Goal: Task Accomplishment & Management: Manage account settings

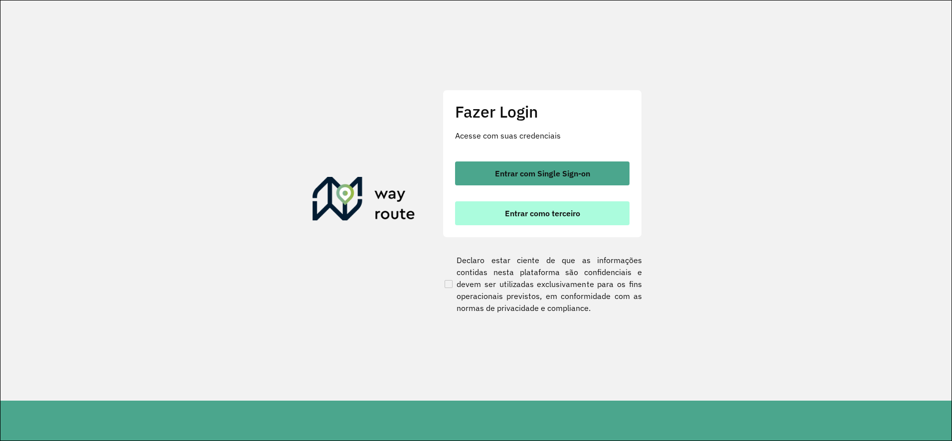
click at [536, 212] on span "Entrar como terceiro" at bounding box center [542, 213] width 75 height 8
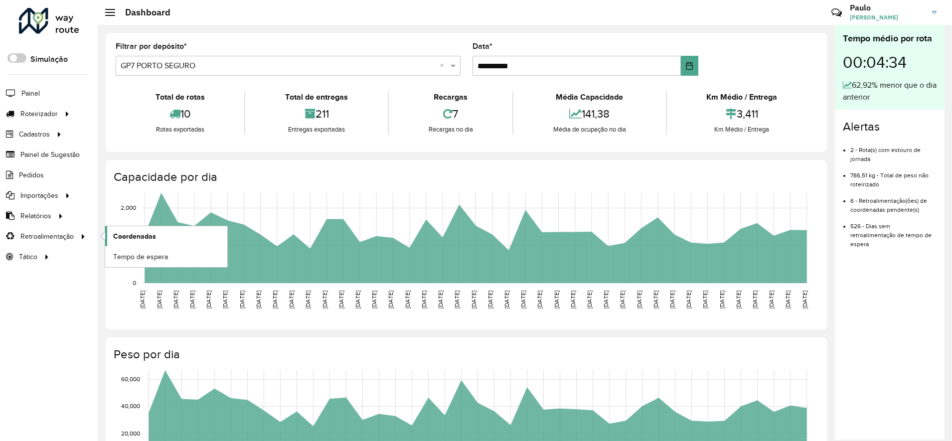
click at [134, 237] on span "Coordenadas" at bounding box center [134, 236] width 43 height 10
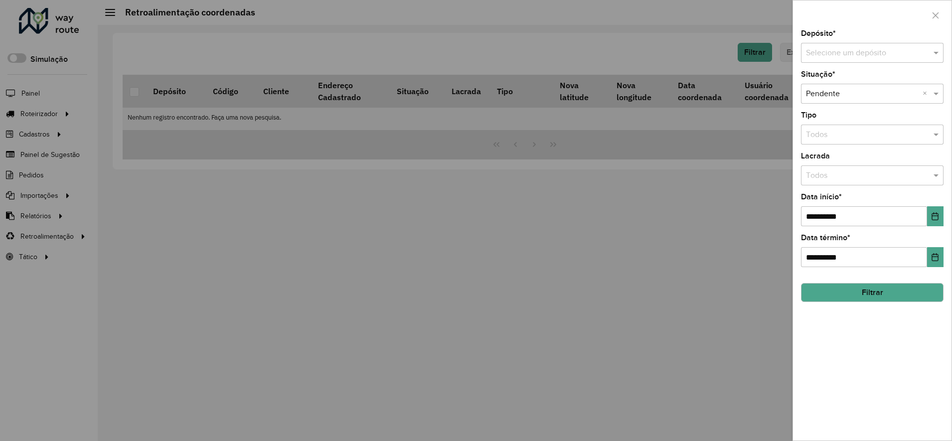
click at [758, 53] on input "text" at bounding box center [862, 53] width 113 height 12
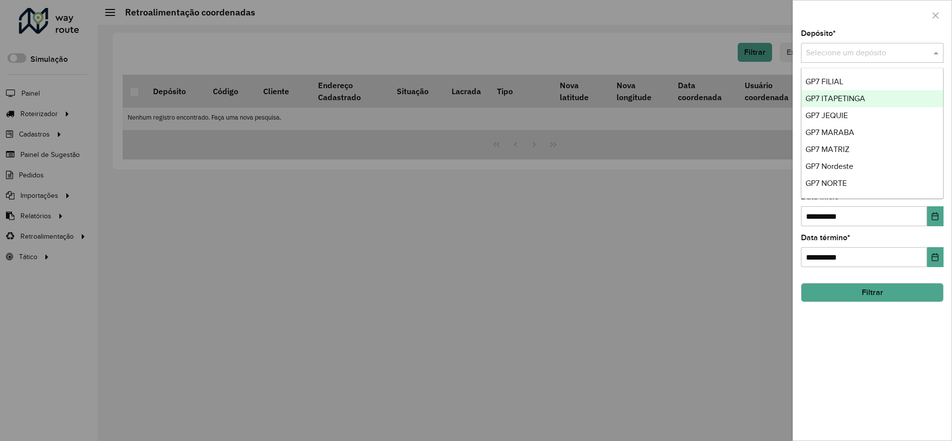
click at [758, 98] on span "GP7 ITAPETINGA" at bounding box center [836, 98] width 60 height 8
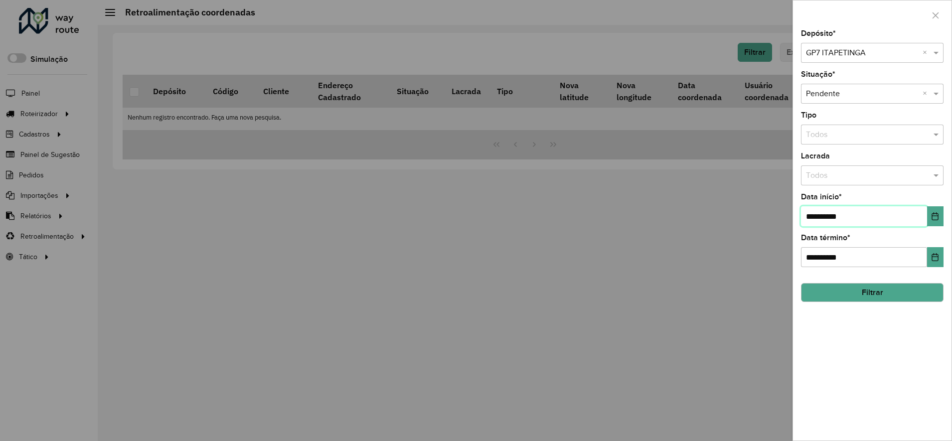
click at [758, 215] on input "**********" at bounding box center [864, 216] width 126 height 20
type input "**********"
click at [758, 290] on button "Filtrar" at bounding box center [872, 292] width 143 height 19
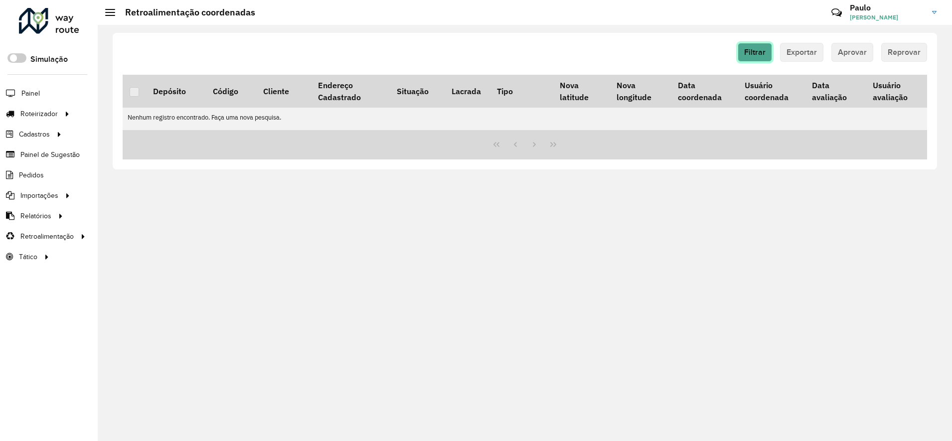
click at [758, 55] on span "Filtrar" at bounding box center [754, 52] width 21 height 8
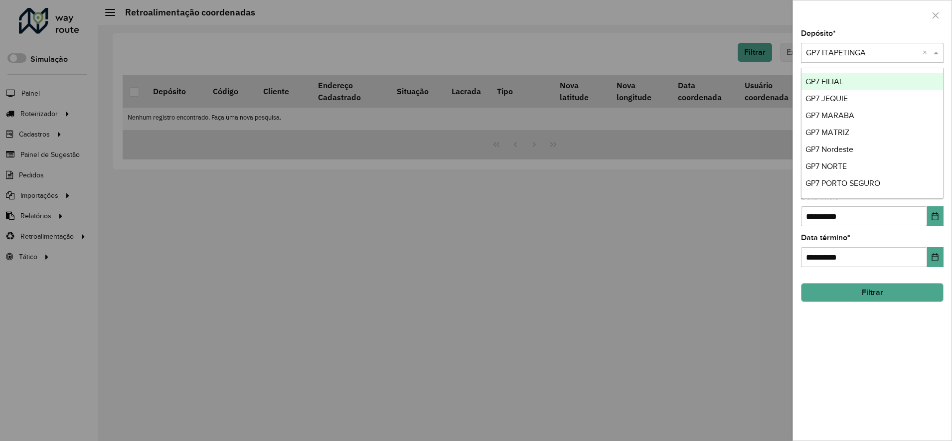
click at [758, 51] on input "text" at bounding box center [862, 53] width 113 height 12
click at [758, 99] on span "GP7 JEQUIE" at bounding box center [827, 98] width 42 height 8
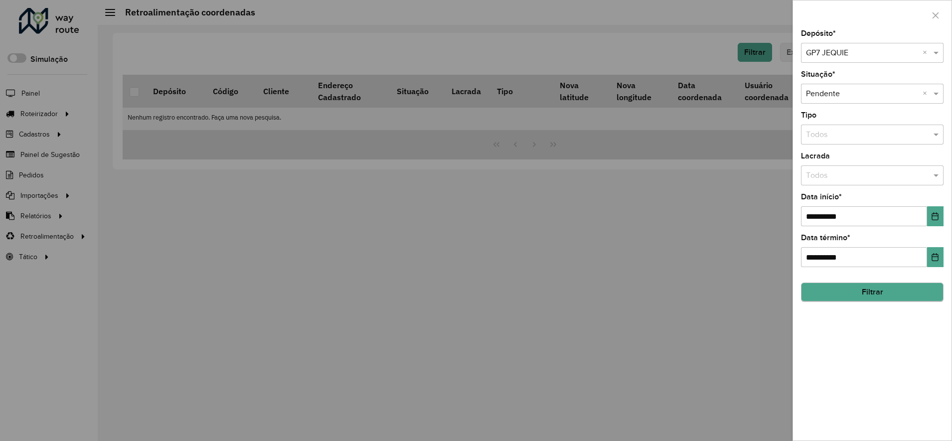
drag, startPoint x: 856, startPoint y: 308, endPoint x: 869, endPoint y: 294, distance: 19.0
click at [758, 300] on div "**********" at bounding box center [872, 235] width 159 height 411
click at [758, 293] on button "Filtrar" at bounding box center [872, 292] width 143 height 19
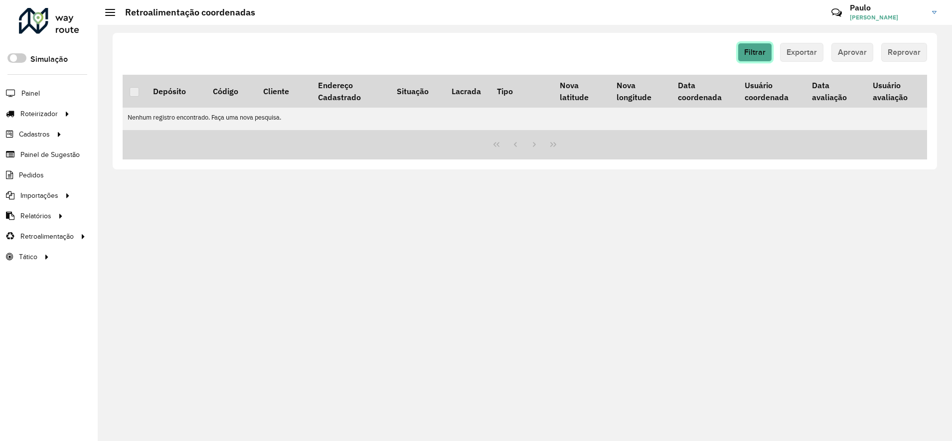
click at [753, 49] on span "Filtrar" at bounding box center [754, 52] width 21 height 8
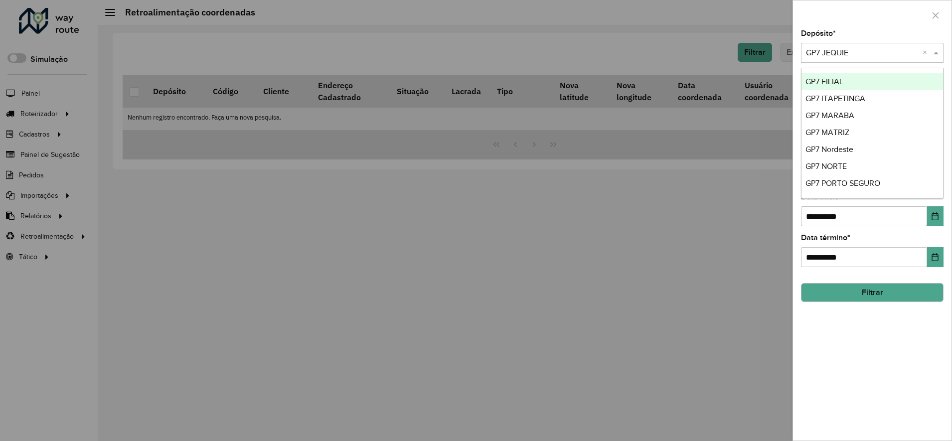
click at [758, 53] on input "text" at bounding box center [862, 53] width 113 height 12
click at [758, 147] on span "GP7 Nordeste" at bounding box center [830, 149] width 48 height 8
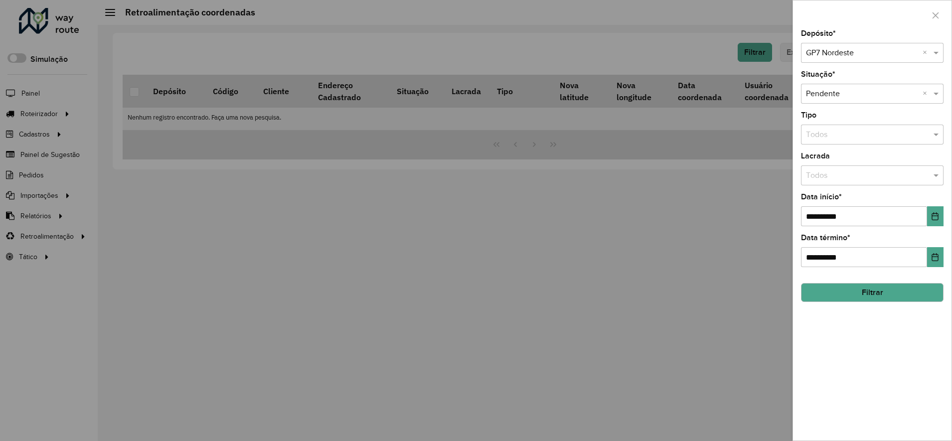
click at [758, 290] on button "Filtrar" at bounding box center [872, 292] width 143 height 19
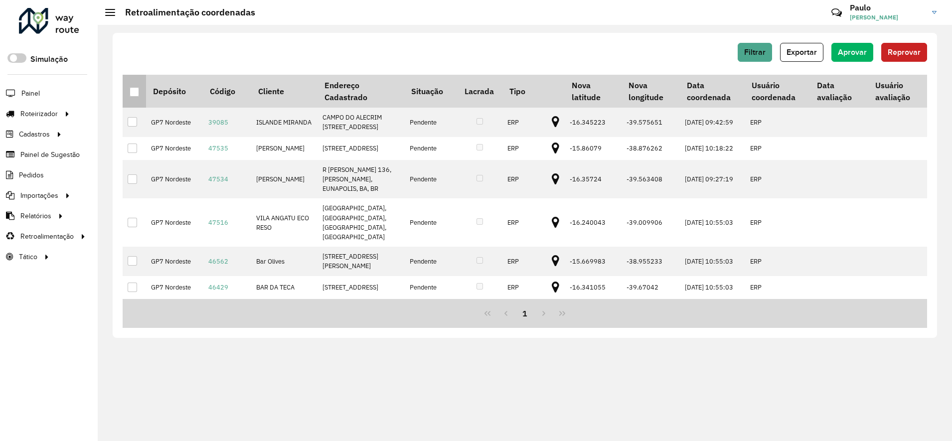
drag, startPoint x: 132, startPoint y: 94, endPoint x: 152, endPoint y: 91, distance: 20.7
click at [132, 94] on div at bounding box center [134, 91] width 9 height 9
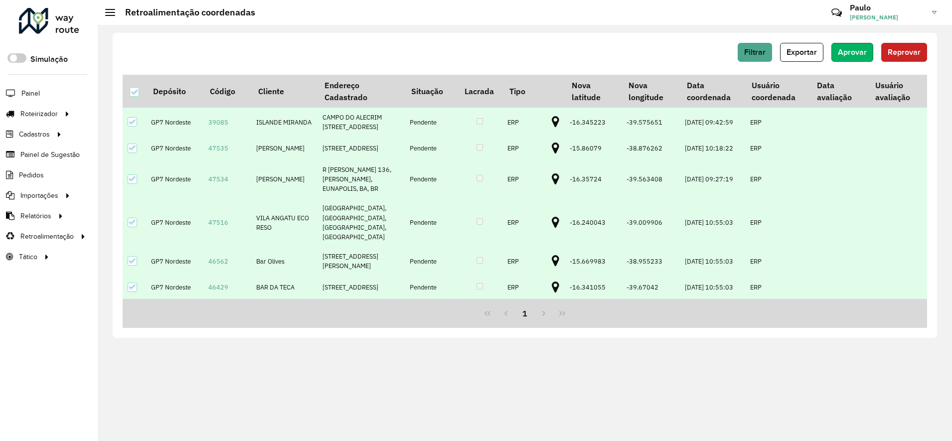
click at [758, 54] on span "Aprovar" at bounding box center [852, 52] width 29 height 8
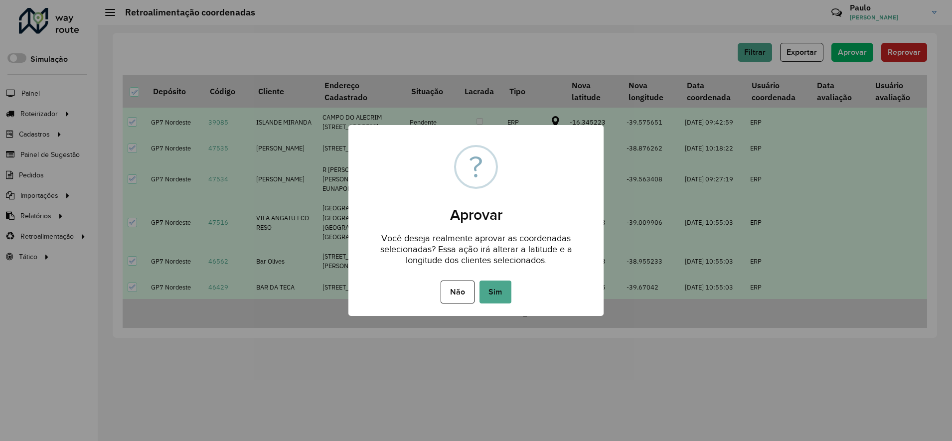
click at [494, 291] on button "Sim" at bounding box center [496, 292] width 32 height 23
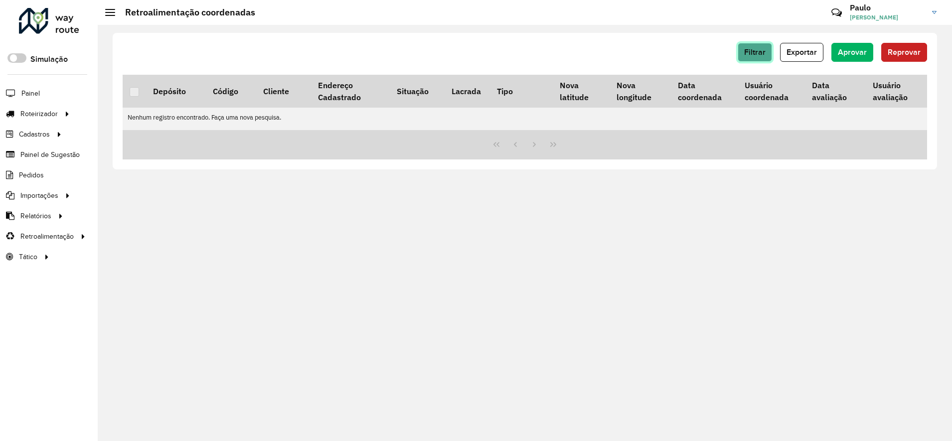
click at [756, 51] on span "Filtrar" at bounding box center [754, 52] width 21 height 8
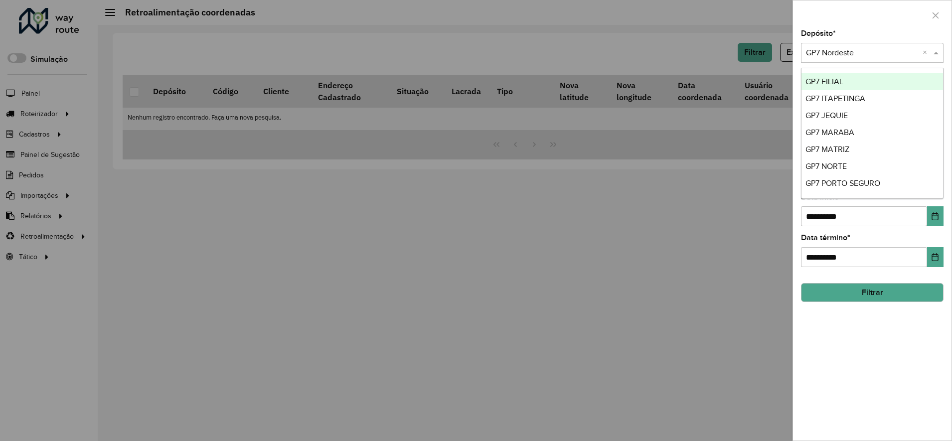
click at [758, 53] on input "text" at bounding box center [862, 53] width 113 height 12
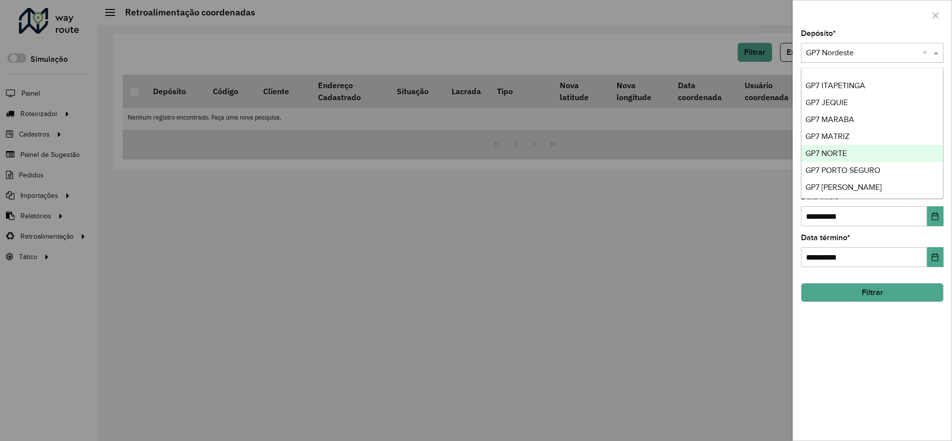
scroll to position [16, 0]
click at [758, 168] on span "GP7 PORTO SEGURO" at bounding box center [843, 167] width 75 height 8
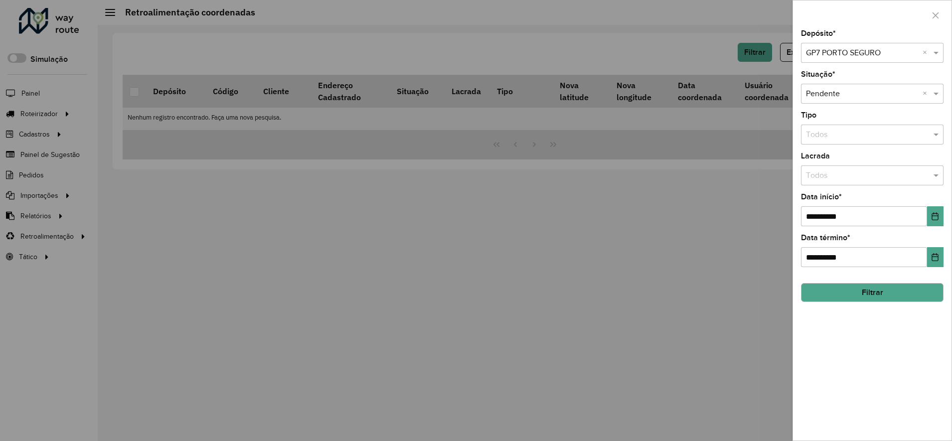
click at [758, 289] on button "Filtrar" at bounding box center [872, 292] width 143 height 19
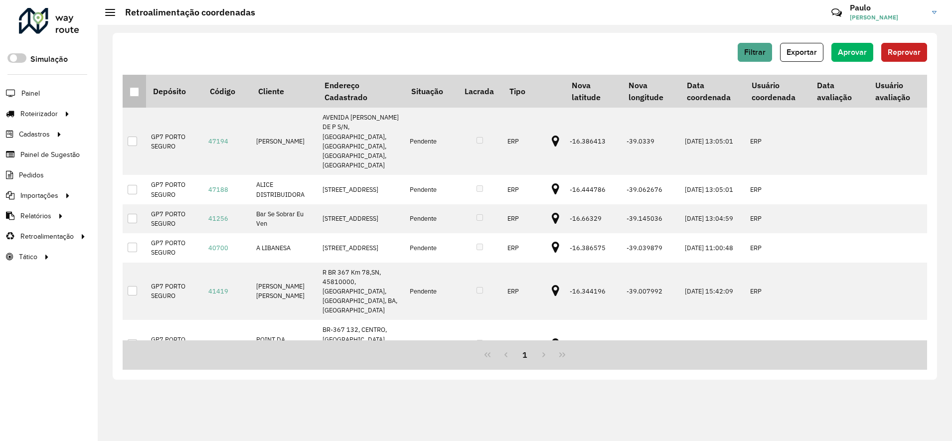
click at [135, 92] on div at bounding box center [134, 91] width 9 height 9
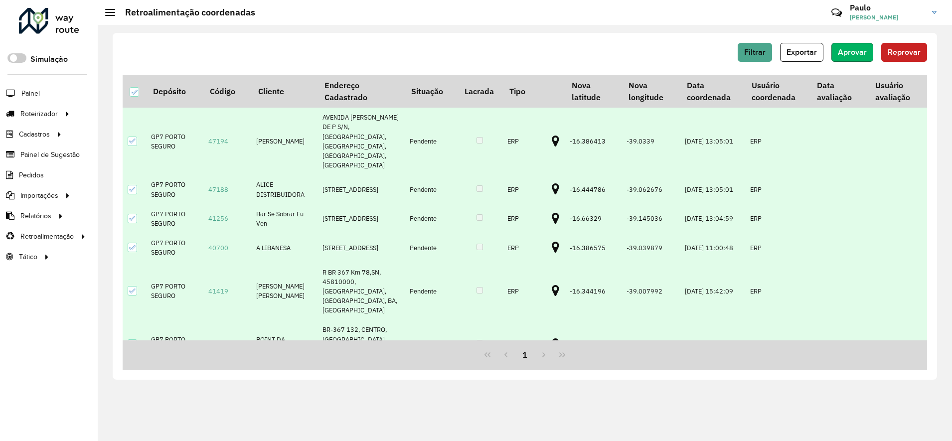
click at [758, 48] on span "Aprovar" at bounding box center [852, 52] width 29 height 8
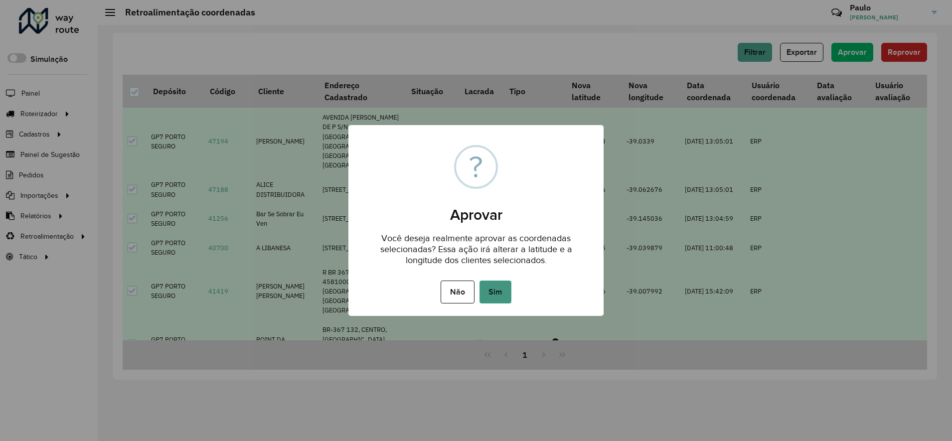
click at [498, 290] on button "Sim" at bounding box center [496, 292] width 32 height 23
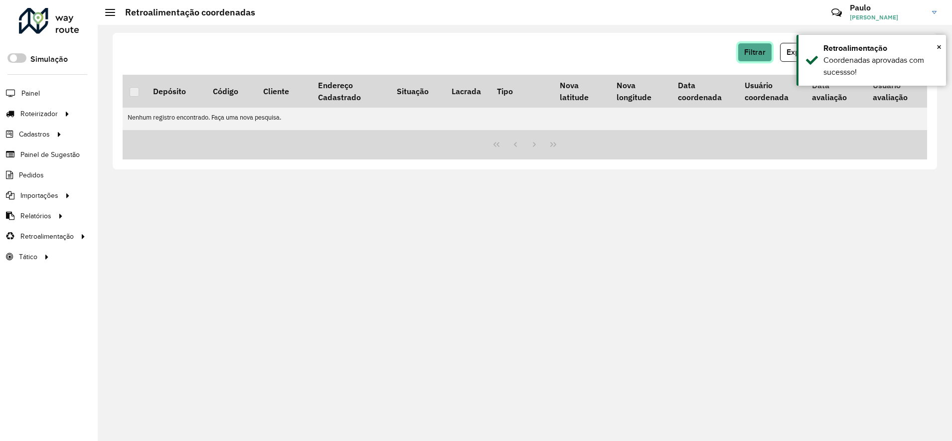
click at [757, 59] on button "Filtrar" at bounding box center [755, 52] width 34 height 19
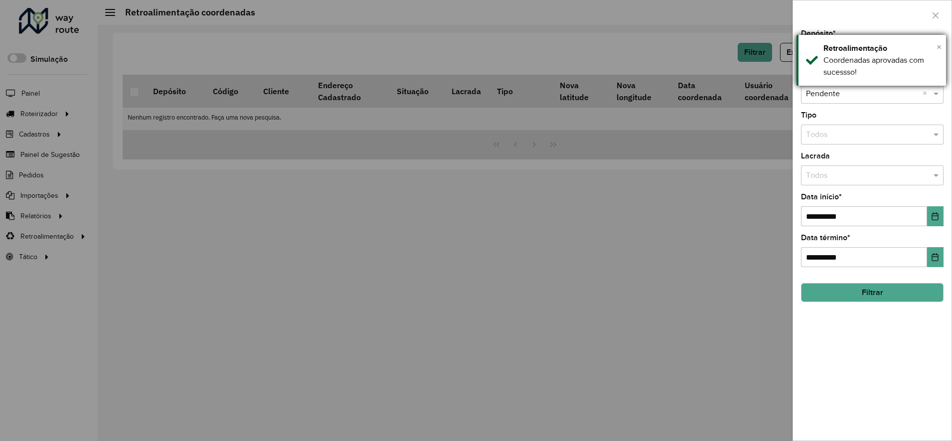
click at [758, 46] on span "×" at bounding box center [939, 46] width 5 height 11
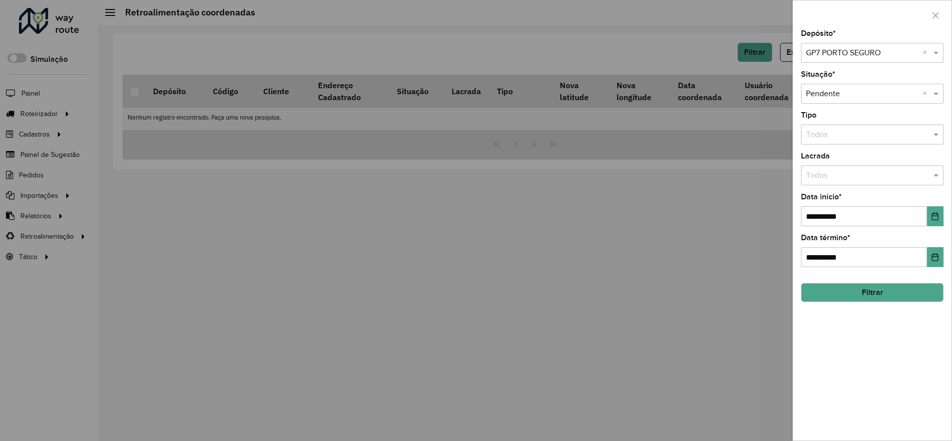
click at [758, 49] on input "text" at bounding box center [862, 53] width 113 height 12
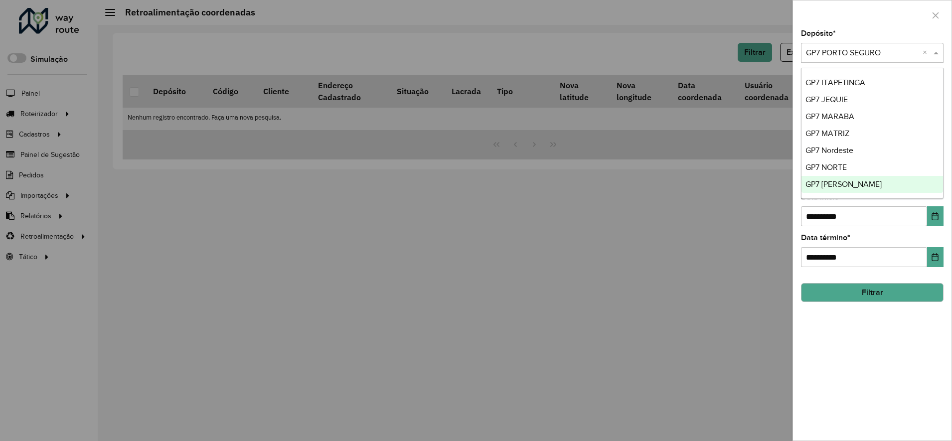
click at [758, 181] on span "GP7 TEIXEIRA DE FREITAS" at bounding box center [844, 184] width 76 height 8
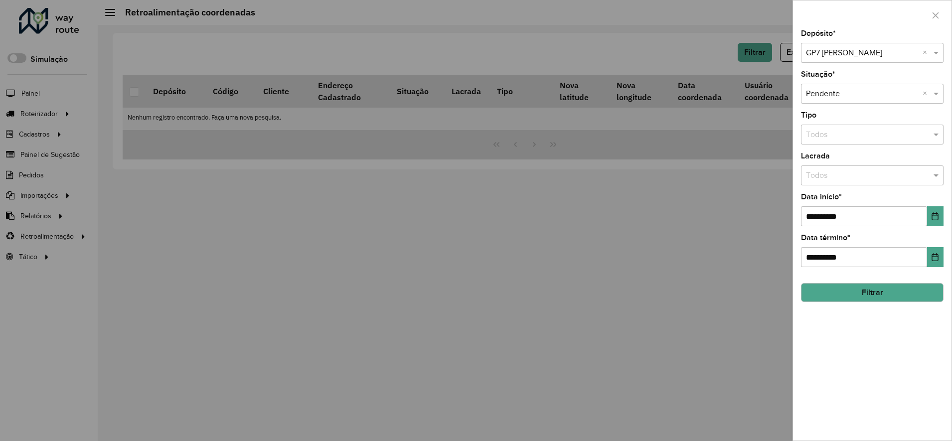
click at [758, 293] on button "Filtrar" at bounding box center [872, 292] width 143 height 19
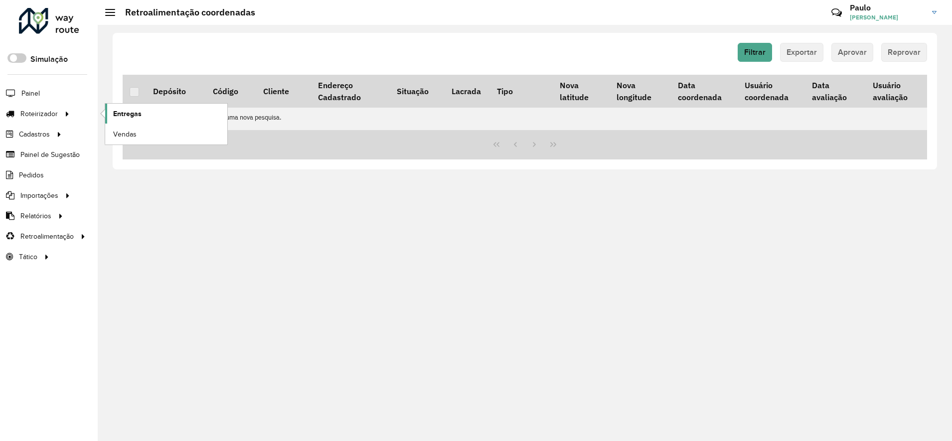
click at [124, 116] on span "Entregas" at bounding box center [127, 114] width 28 height 10
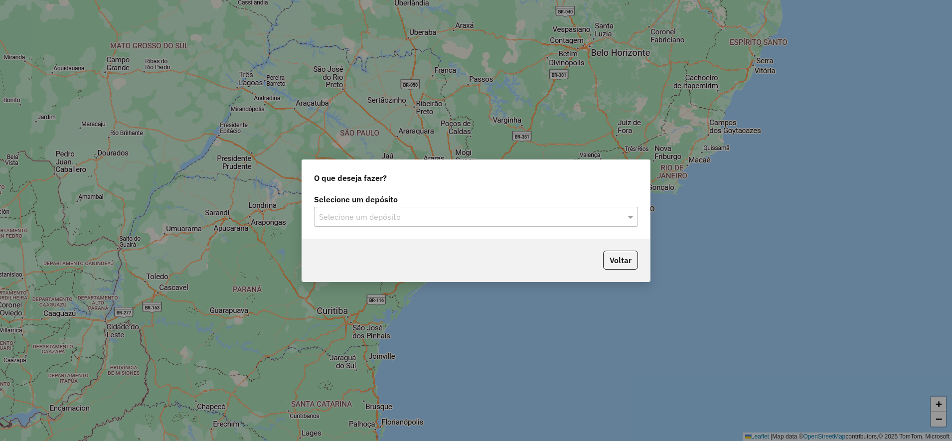
click at [413, 218] on input "text" at bounding box center [466, 217] width 294 height 12
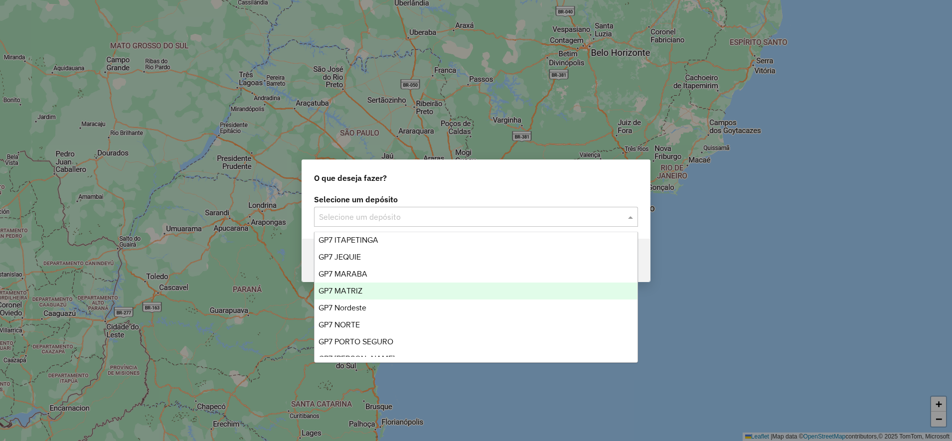
scroll to position [33, 0]
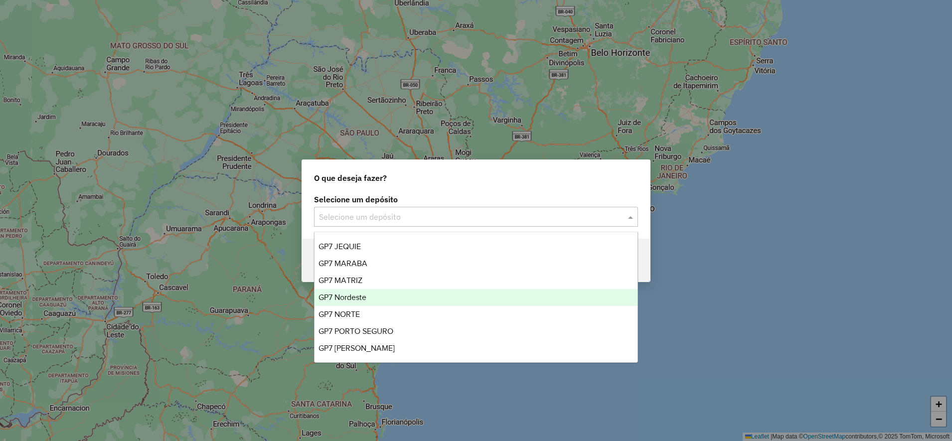
click at [349, 295] on span "GP7 Nordeste" at bounding box center [343, 297] width 48 height 8
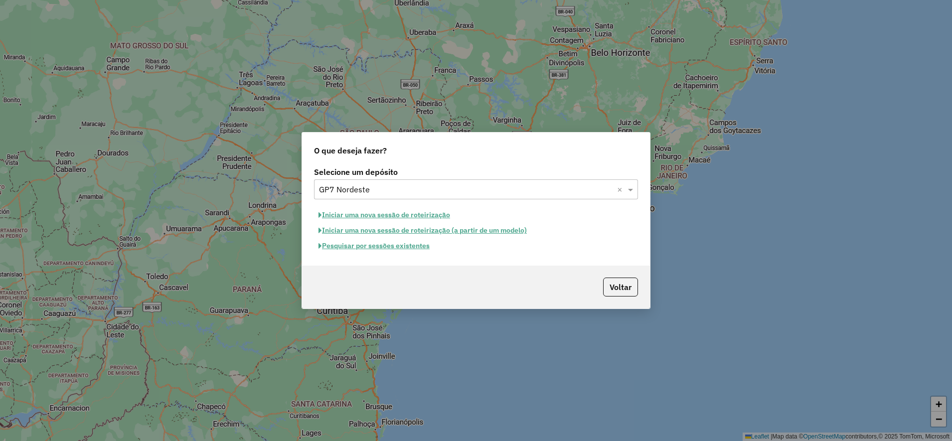
click at [362, 245] on button "Pesquisar por sessões existentes" at bounding box center [374, 245] width 120 height 15
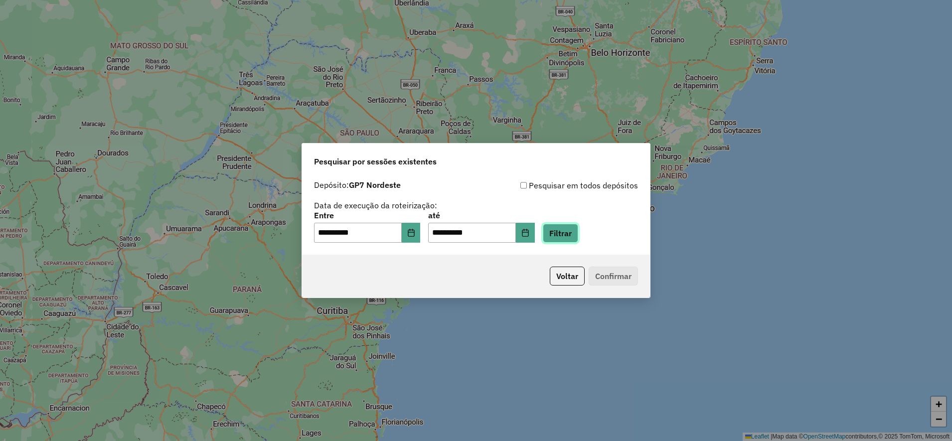
click at [571, 232] on button "Filtrar" at bounding box center [560, 233] width 35 height 19
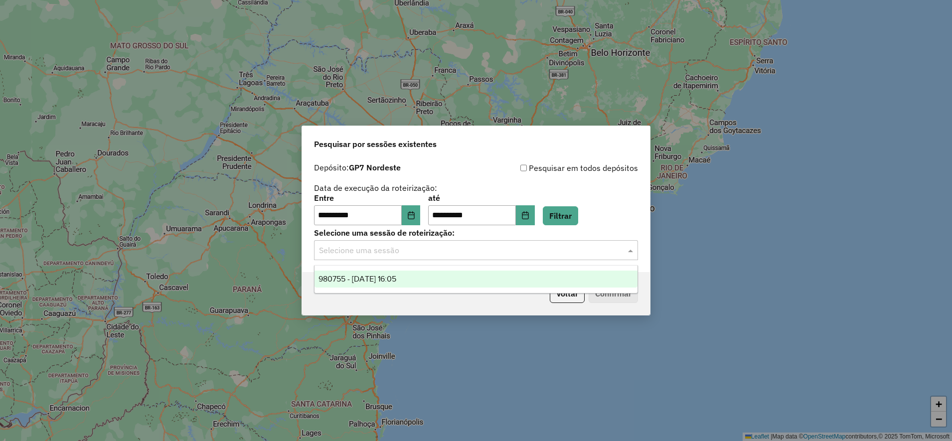
click at [388, 254] on input "text" at bounding box center [466, 251] width 294 height 12
click at [370, 279] on span "980755 - 19/08/2025 16:05" at bounding box center [358, 279] width 78 height 8
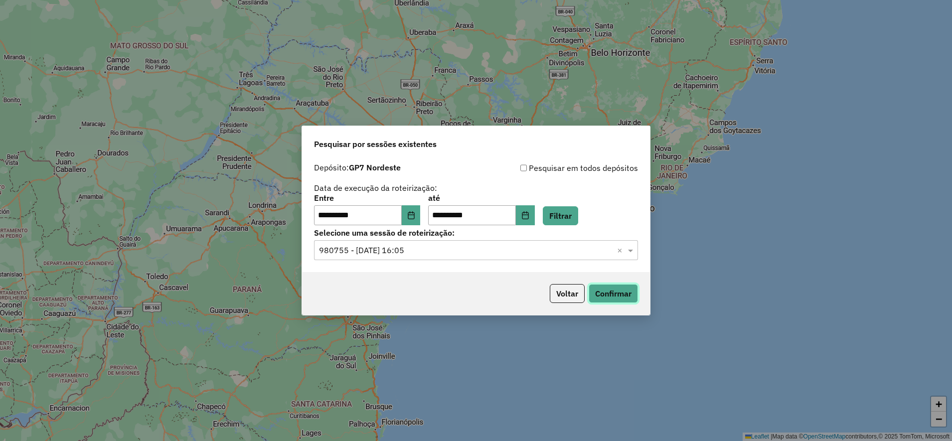
click at [603, 295] on button "Confirmar" at bounding box center [613, 293] width 49 height 19
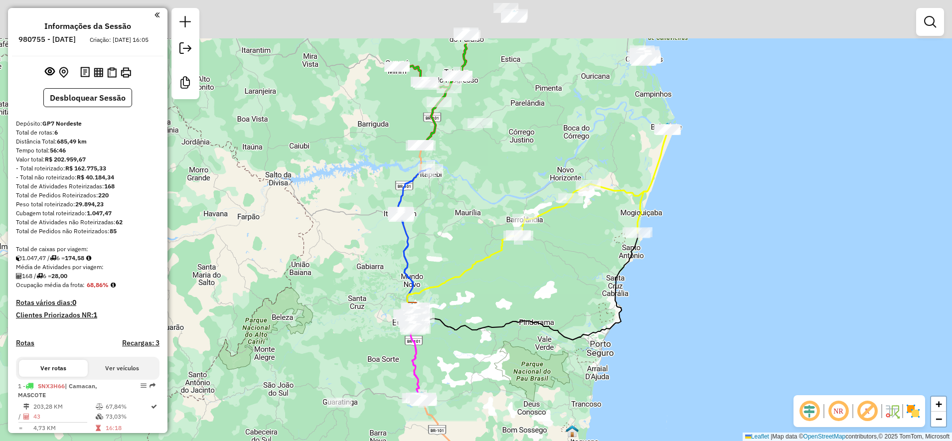
drag, startPoint x: 540, startPoint y: 181, endPoint x: 466, endPoint y: 291, distance: 132.5
click at [466, 291] on icon at bounding box center [462, 272] width 111 height 73
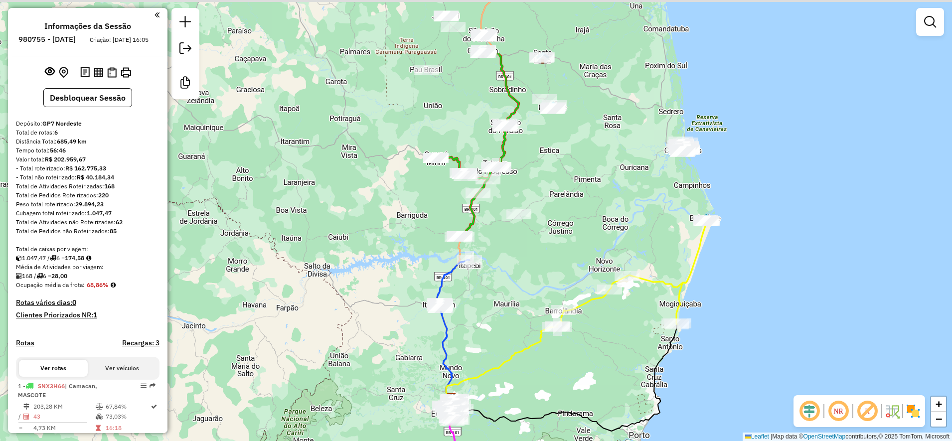
drag, startPoint x: 642, startPoint y: 101, endPoint x: 598, endPoint y: 174, distance: 85.2
click at [623, 193] on div "Janela de atendimento Grade de atendimento Capacidade Transportadoras Veículos …" at bounding box center [476, 220] width 952 height 441
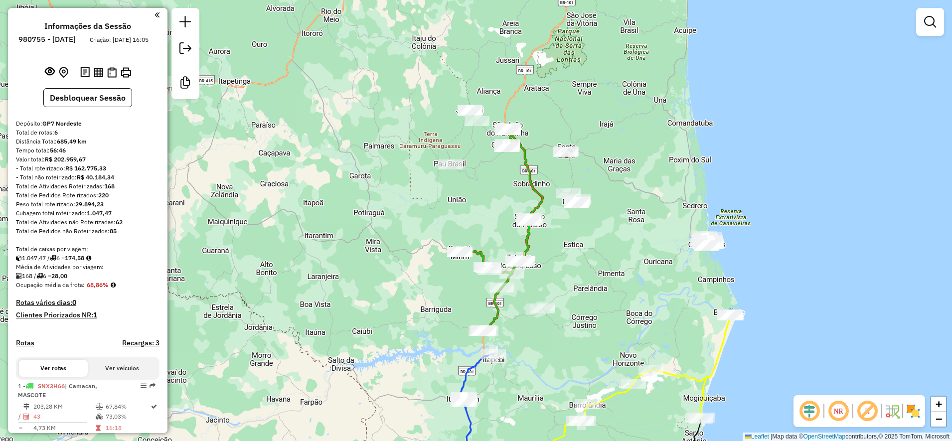
click at [598, 168] on div "Janela de atendimento Grade de atendimento Capacidade Transportadoras Veículos …" at bounding box center [476, 220] width 952 height 441
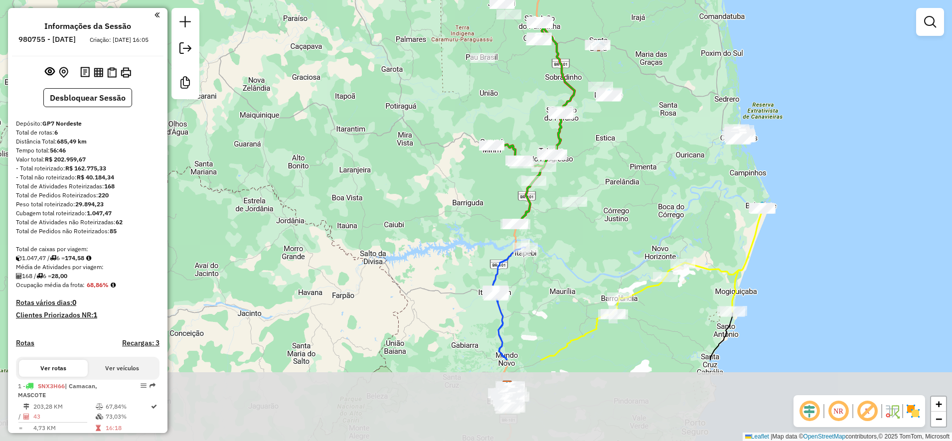
drag, startPoint x: 560, startPoint y: 262, endPoint x: 596, endPoint y: 137, distance: 130.2
click at [596, 137] on div "Janela de atendimento Grade de atendimento Capacidade Transportadoras Veículos …" at bounding box center [476, 220] width 952 height 441
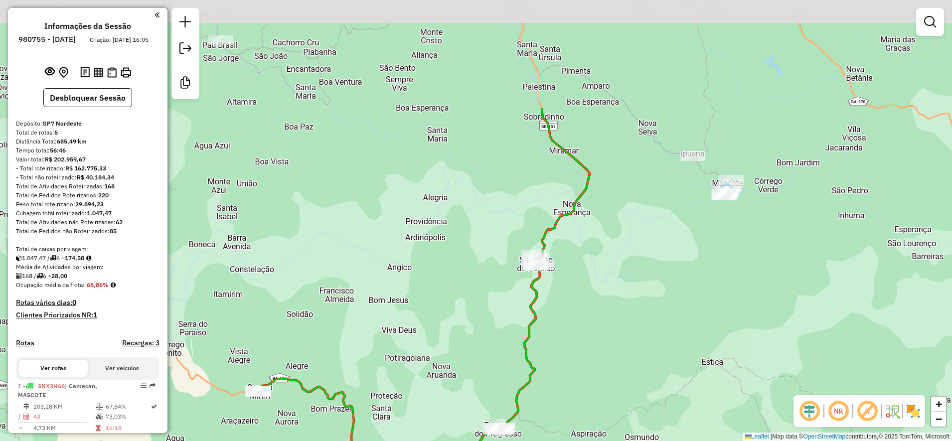
drag, startPoint x: 631, startPoint y: 242, endPoint x: 647, endPoint y: 282, distance: 43.2
click at [647, 282] on div "Janela de atendimento Grade de atendimento Capacidade Transportadoras Veículos …" at bounding box center [476, 220] width 952 height 441
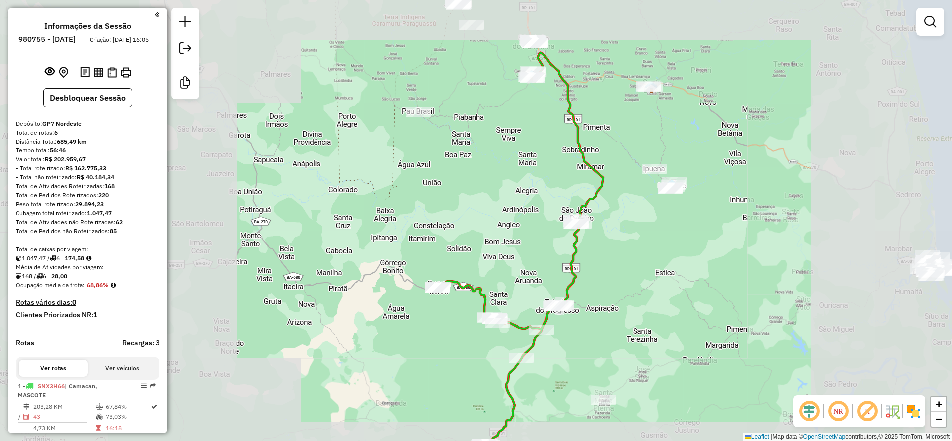
click at [590, 202] on div "Janela de atendimento Grade de atendimento Capacidade Transportadoras Veículos …" at bounding box center [476, 220] width 952 height 441
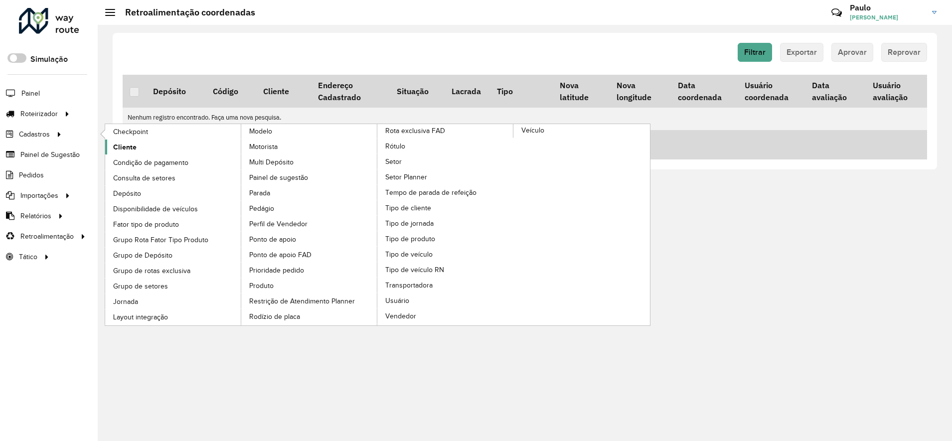
click at [123, 147] on span "Cliente" at bounding box center [124, 147] width 23 height 10
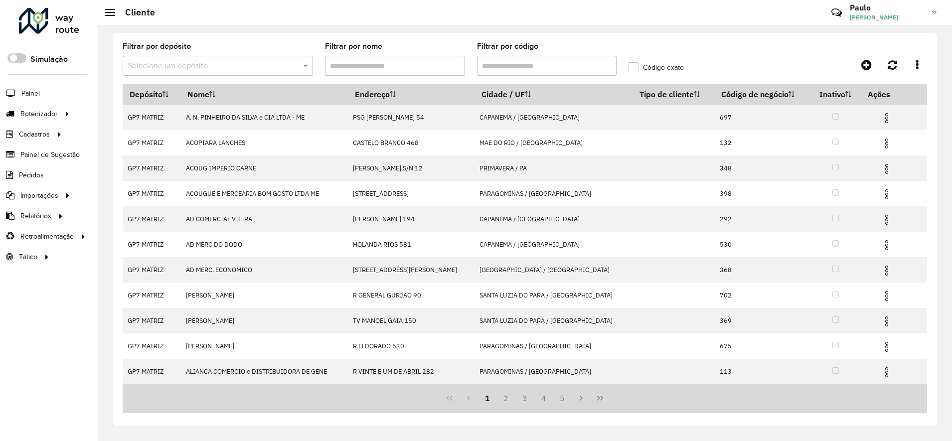
click at [520, 69] on input "Filtrar por código" at bounding box center [547, 66] width 140 height 20
type input "*****"
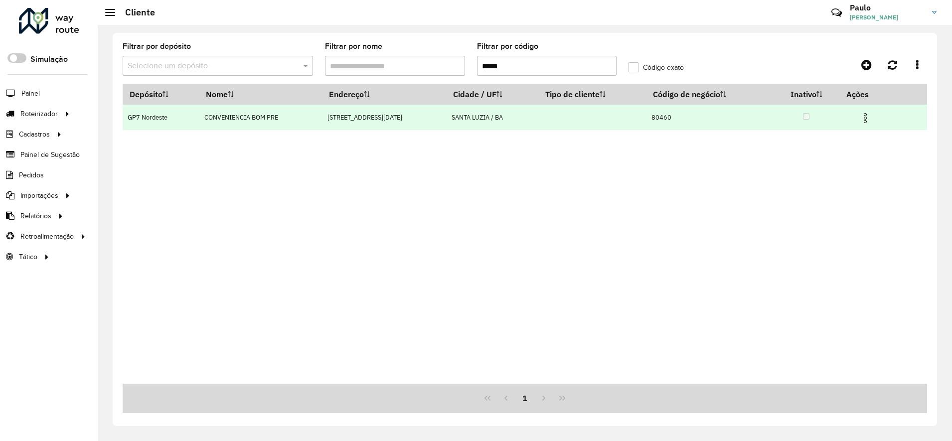
click at [867, 121] on img at bounding box center [865, 118] width 12 height 12
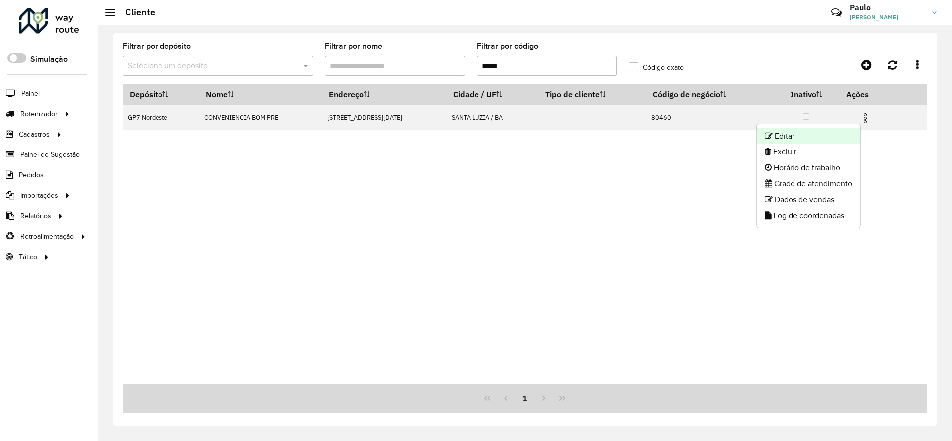
click at [786, 135] on li "Editar" at bounding box center [809, 136] width 104 height 16
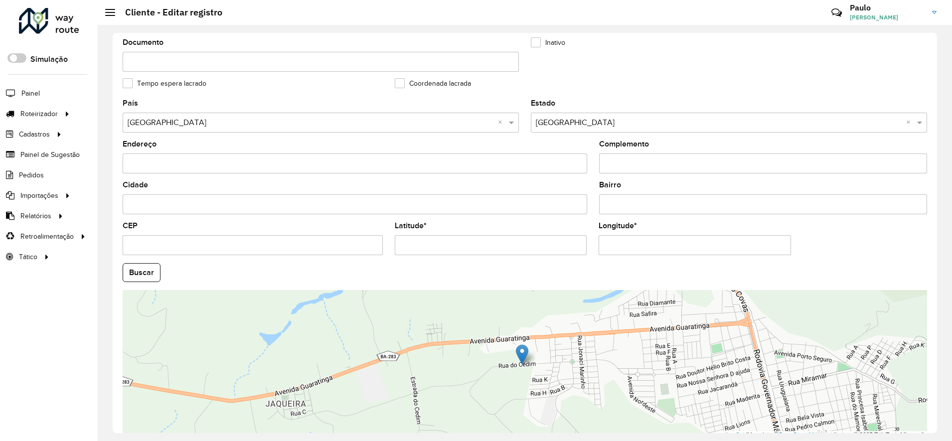
scroll to position [301, 0]
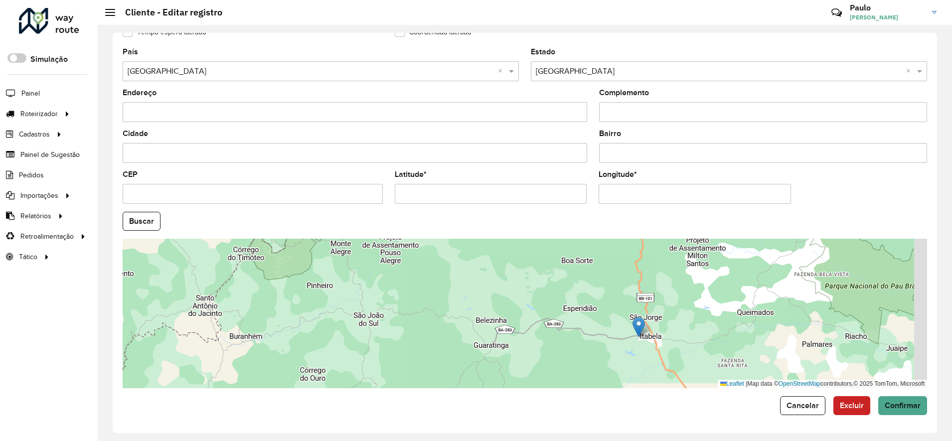
drag, startPoint x: 872, startPoint y: 313, endPoint x: 669, endPoint y: 312, distance: 203.4
click at [669, 312] on div "Leaflet | Map data © OpenStreetMap contributors,© 2025 TomTom, Microsoft" at bounding box center [525, 314] width 805 height 150
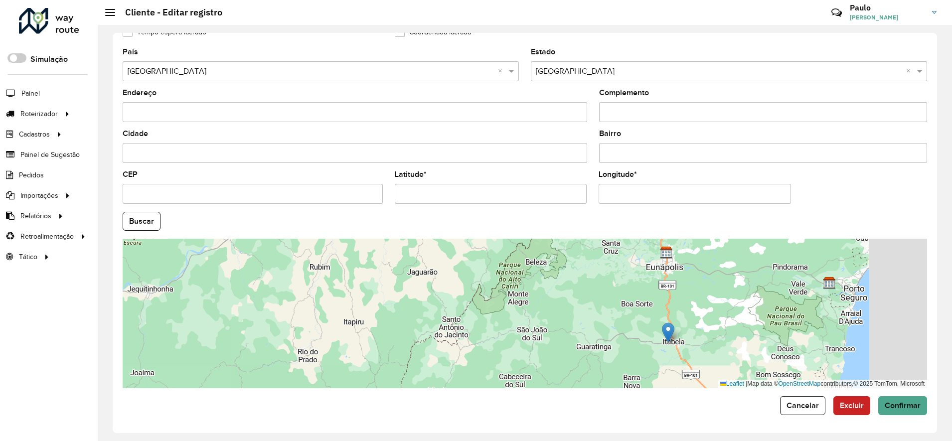
drag, startPoint x: 804, startPoint y: 331, endPoint x: 736, endPoint y: 346, distance: 70.0
click at [736, 348] on div "Leaflet | Map data © OpenStreetMap contributors,© 2025 TomTom, Microsoft" at bounding box center [525, 314] width 805 height 150
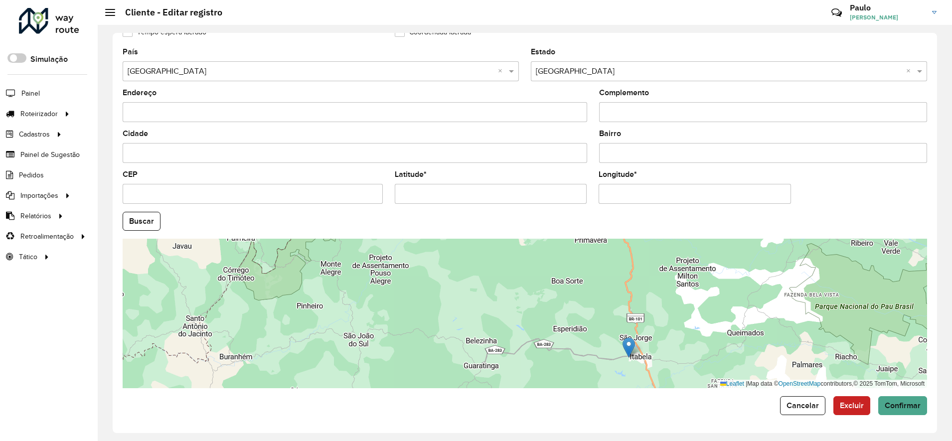
drag, startPoint x: 666, startPoint y: 328, endPoint x: 671, endPoint y: 309, distance: 19.7
click at [673, 308] on div "Leaflet | Map data © OpenStreetMap contributors,© 2025 TomTom, Microsoft" at bounding box center [525, 314] width 805 height 150
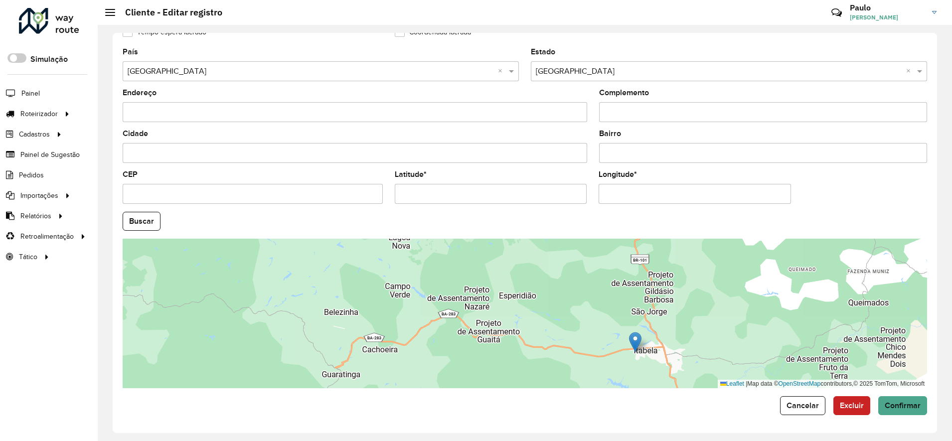
drag, startPoint x: 672, startPoint y: 325, endPoint x: 683, endPoint y: 331, distance: 13.2
click at [683, 331] on div "Leaflet | Map data © OpenStreetMap contributors,© 2025 TomTom, Microsoft" at bounding box center [525, 314] width 805 height 150
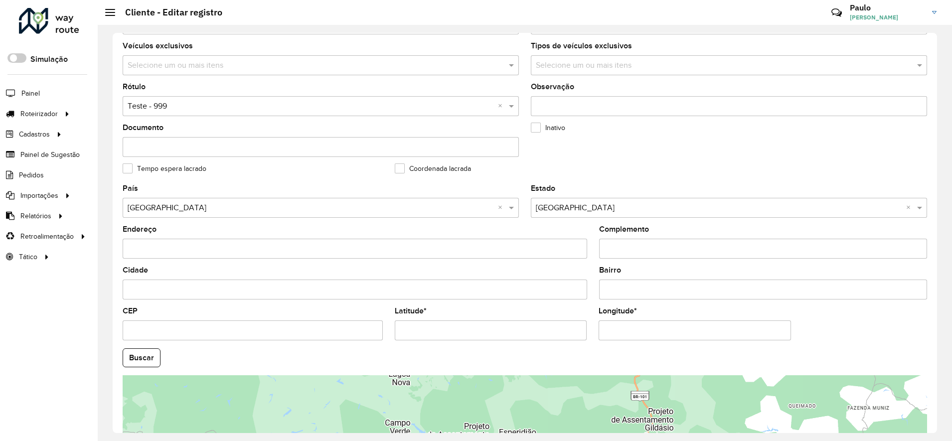
scroll to position [0, 0]
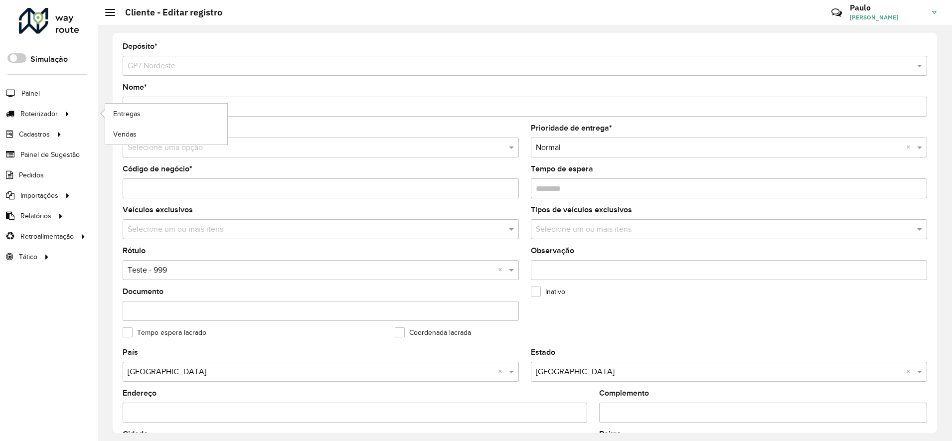
type input "**********"
drag, startPoint x: 183, startPoint y: 108, endPoint x: 86, endPoint y: 108, distance: 96.7
click at [86, 108] on div "Roteirizador AmbevTech Simulação Painel Roteirizador Entregas Vendas Cadastros …" at bounding box center [476, 220] width 952 height 441
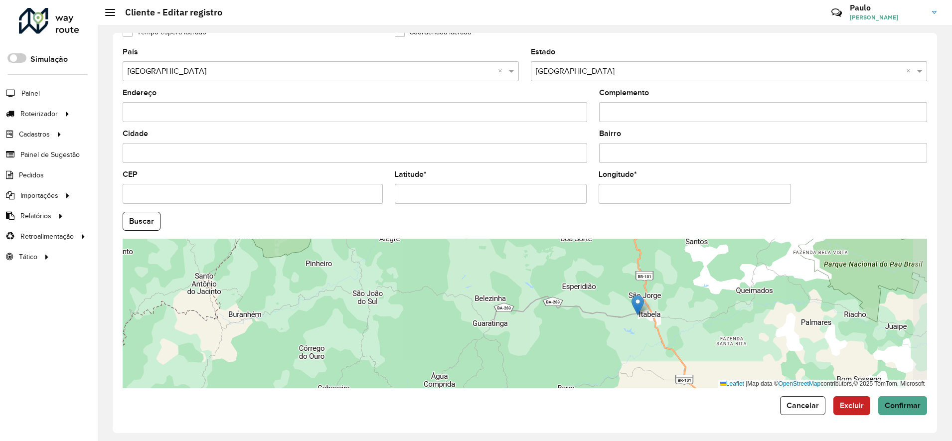
drag, startPoint x: 748, startPoint y: 313, endPoint x: 643, endPoint y: 319, distance: 105.9
click at [643, 319] on div "Leaflet | Map data © OpenStreetMap contributors,© 2025 TomTom, Microsoft" at bounding box center [525, 314] width 805 height 150
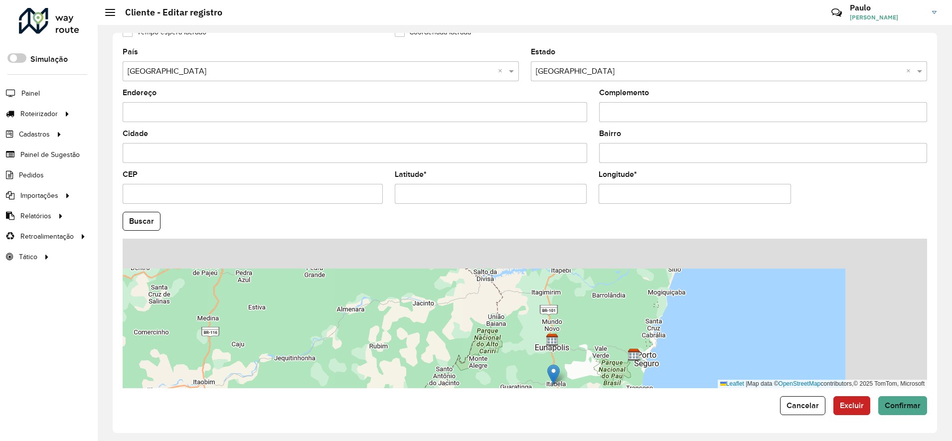
drag, startPoint x: 638, startPoint y: 374, endPoint x: 609, endPoint y: 371, distance: 28.6
click at [620, 381] on div "Leaflet | Map data © OpenStreetMap contributors,© 2025 TomTom, Microsoft" at bounding box center [525, 314] width 805 height 150
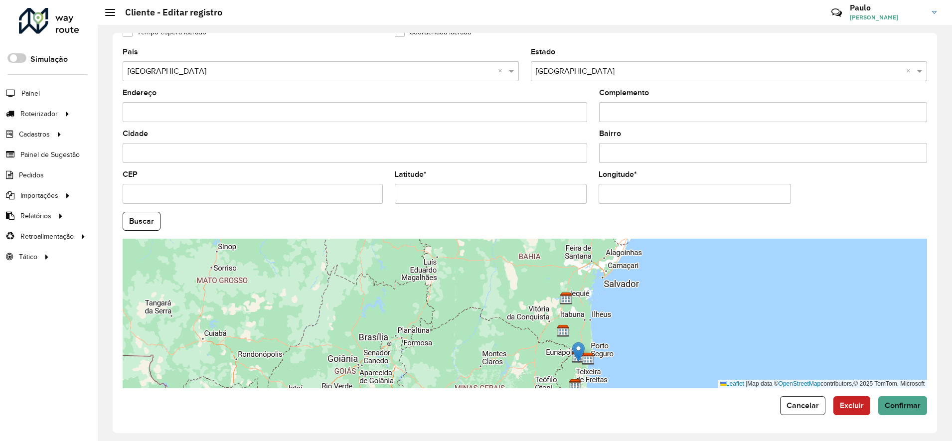
drag, startPoint x: 608, startPoint y: 329, endPoint x: 599, endPoint y: 322, distance: 11.4
click at [608, 337] on div "Leaflet | Map data © OpenStreetMap contributors,© 2025 TomTom, Microsoft" at bounding box center [525, 314] width 805 height 150
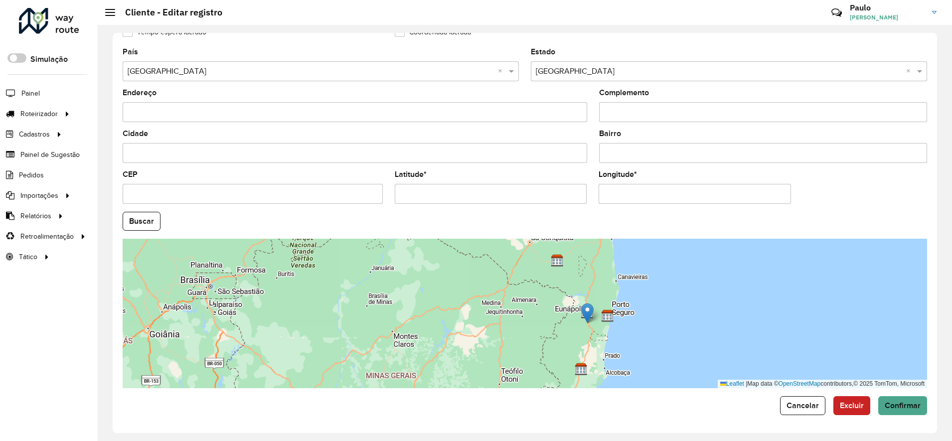
drag, startPoint x: 584, startPoint y: 312, endPoint x: 569, endPoint y: 285, distance: 30.8
click at [581, 272] on div "Leaflet | Map data © OpenStreetMap contributors,© 2025 TomTom, Microsoft" at bounding box center [525, 314] width 805 height 150
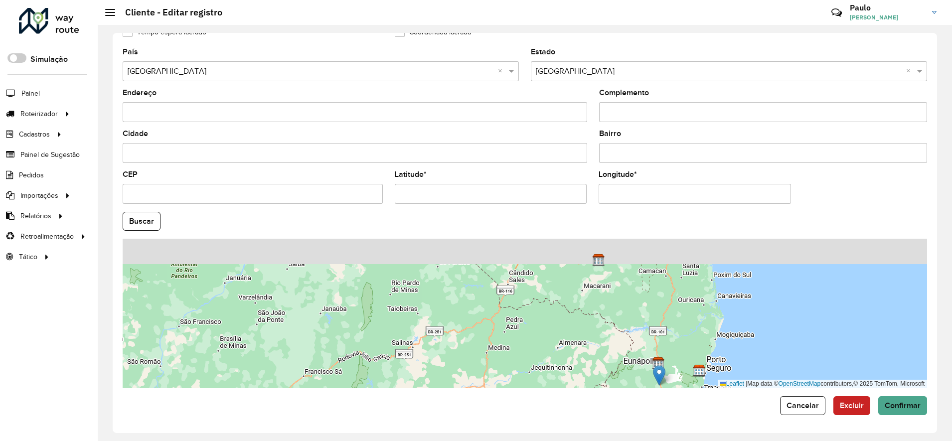
drag, startPoint x: 517, startPoint y: 286, endPoint x: 536, endPoint y: 326, distance: 44.6
click at [536, 327] on div "Leaflet | Map data © OpenStreetMap contributors,© 2025 TomTom, Microsoft" at bounding box center [525, 314] width 805 height 150
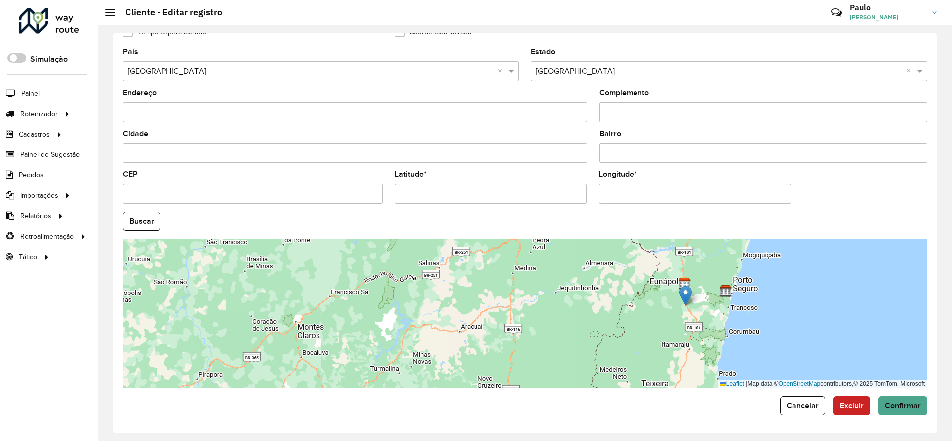
drag, startPoint x: 575, startPoint y: 271, endPoint x: 590, endPoint y: 235, distance: 38.9
click at [590, 235] on formly-group "País Selecione uma opção × [GEOGRAPHIC_DATA] × Estado Selecione uma opção × Bah…" at bounding box center [525, 218] width 817 height 340
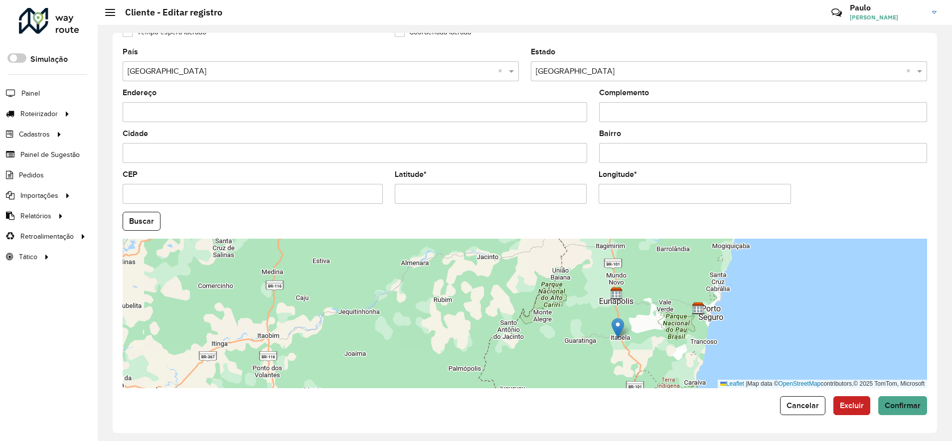
drag, startPoint x: 553, startPoint y: 284, endPoint x: 550, endPoint y: 341, distance: 57.4
click at [550, 341] on div "Leaflet | Map data © OpenStreetMap contributors,© 2025 TomTom, Microsoft" at bounding box center [525, 314] width 805 height 150
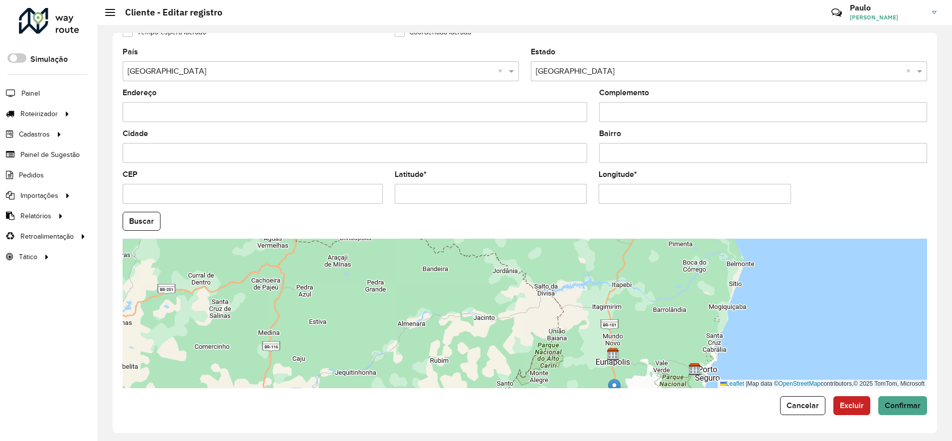
drag, startPoint x: 591, startPoint y: 336, endPoint x: 592, endPoint y: 355, distance: 19.5
click at [592, 355] on div "Leaflet | Map data © OpenStreetMap contributors,© 2025 TomTom, Microsoft" at bounding box center [525, 314] width 805 height 150
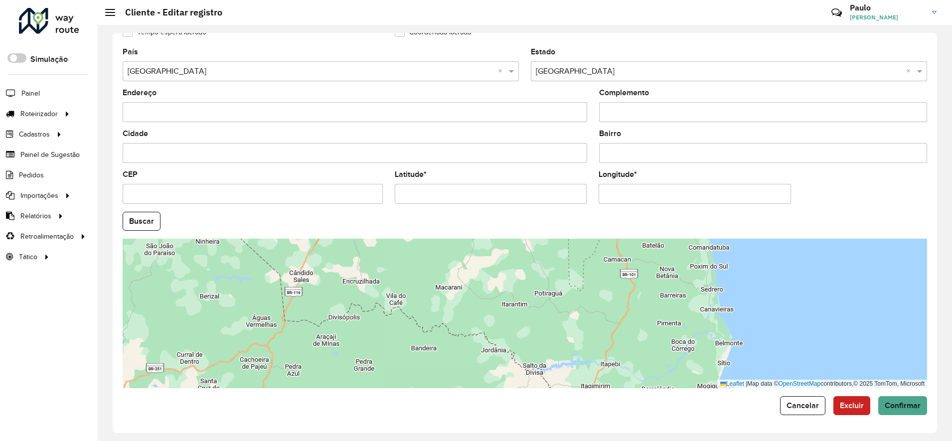
click at [584, 339] on div "Leaflet | Map data © OpenStreetMap contributors,© 2025 TomTom, Microsoft" at bounding box center [525, 314] width 805 height 150
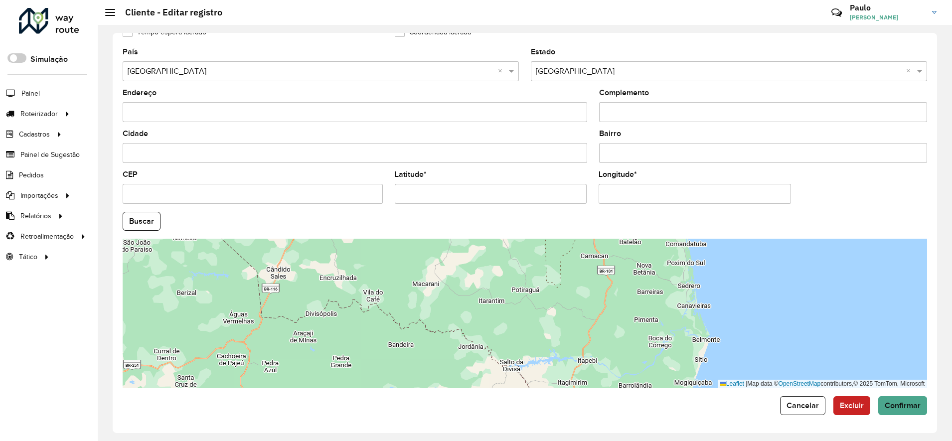
click at [564, 305] on div "Leaflet | Map data © OpenStreetMap contributors,© 2025 TomTom, Microsoft" at bounding box center [525, 314] width 805 height 150
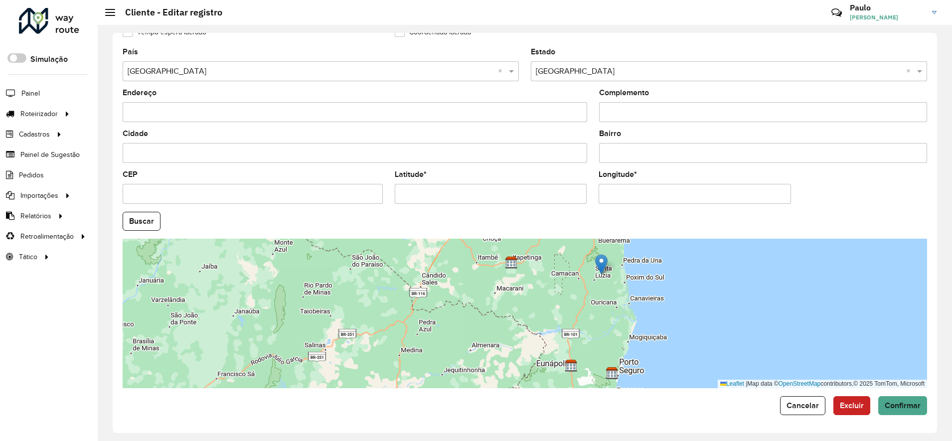
drag, startPoint x: 572, startPoint y: 381, endPoint x: 602, endPoint y: 267, distance: 117.4
click at [602, 267] on img at bounding box center [601, 264] width 12 height 20
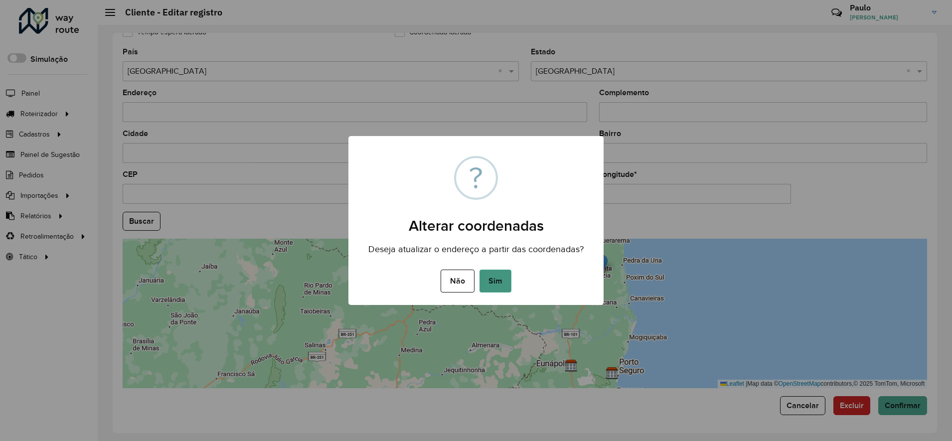
click at [498, 281] on button "Sim" at bounding box center [496, 281] width 32 height 23
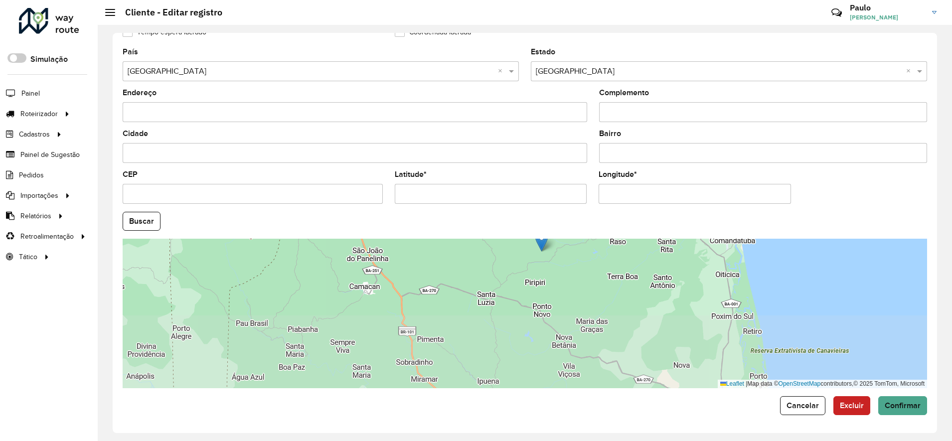
drag, startPoint x: 570, startPoint y: 289, endPoint x: 574, endPoint y: 256, distance: 32.6
click at [574, 256] on div "Leaflet | Map data © OpenStreetMap contributors,© 2025 TomTom, Microsoft" at bounding box center [525, 314] width 805 height 150
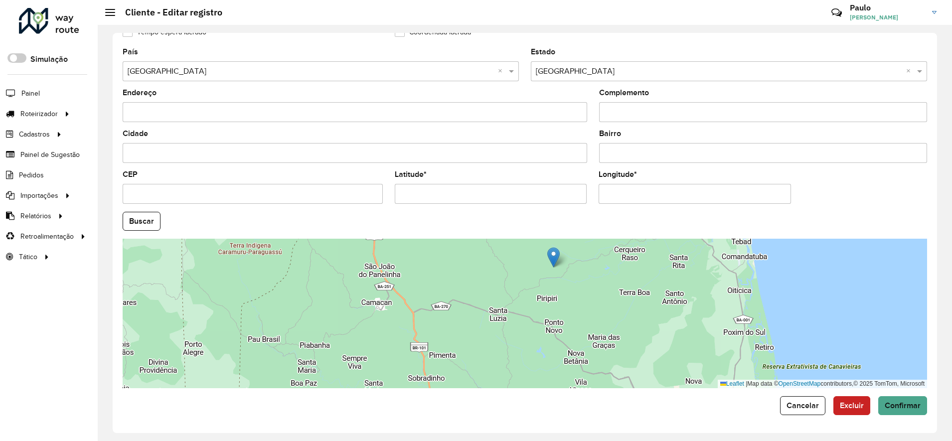
drag, startPoint x: 570, startPoint y: 299, endPoint x: 567, endPoint y: 290, distance: 9.8
click at [572, 299] on div "Leaflet | Map data © OpenStreetMap contributors,© 2025 TomTom, Microsoft" at bounding box center [525, 314] width 805 height 150
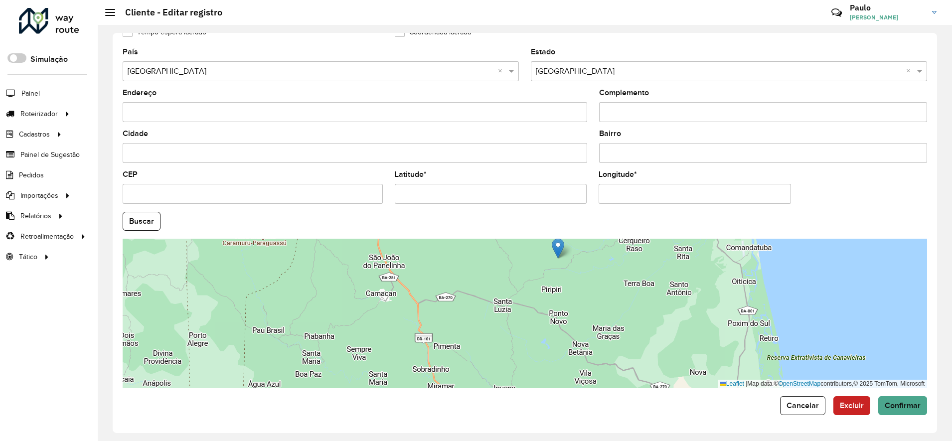
drag, startPoint x: 565, startPoint y: 282, endPoint x: 568, endPoint y: 290, distance: 8.5
click at [568, 290] on div "Leaflet | Map data © OpenStreetMap contributors,© 2025 TomTom, Microsoft" at bounding box center [525, 314] width 805 height 150
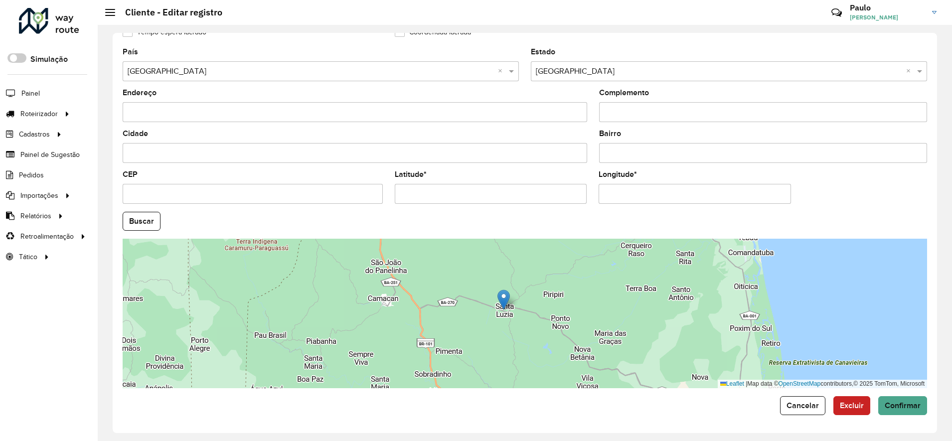
drag, startPoint x: 559, startPoint y: 250, endPoint x: 502, endPoint y: 295, distance: 72.8
click at [502, 295] on img at bounding box center [504, 300] width 12 height 20
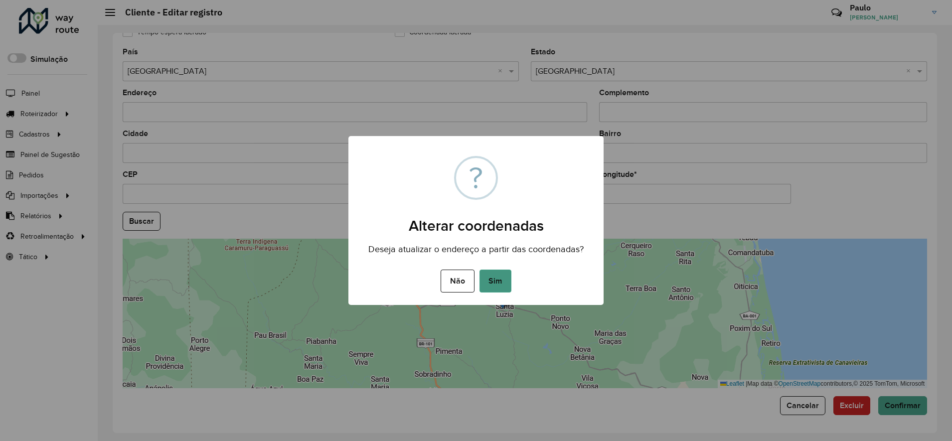
click at [495, 278] on button "Sim" at bounding box center [496, 281] width 32 height 23
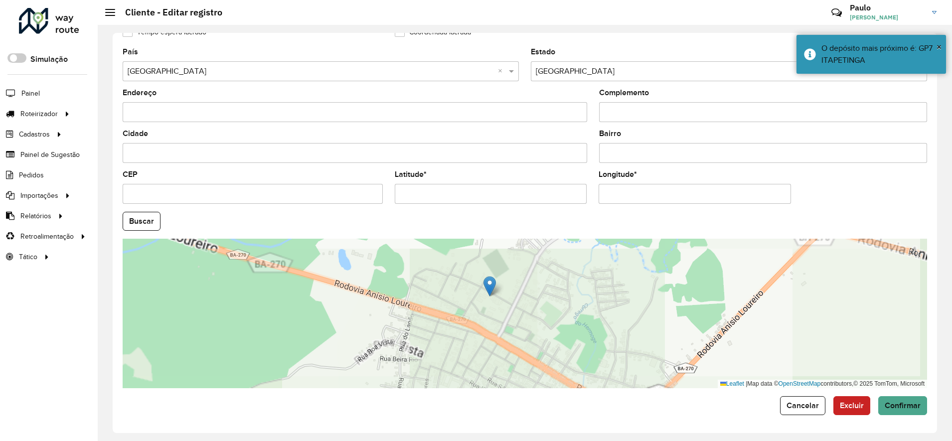
drag, startPoint x: 570, startPoint y: 310, endPoint x: 565, endPoint y: 241, distance: 68.5
click at [565, 241] on div "Leaflet | Map data © OpenStreetMap contributors,© 2025 TomTom, Microsoft" at bounding box center [525, 314] width 805 height 150
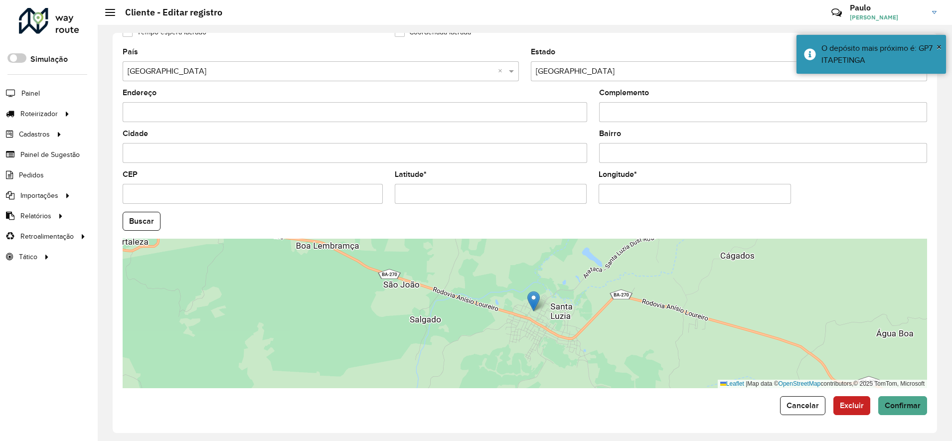
drag, startPoint x: 572, startPoint y: 315, endPoint x: 560, endPoint y: 335, distance: 23.0
click at [567, 337] on div "Leaflet | Map data © OpenStreetMap contributors,© 2025 TomTom, Microsoft" at bounding box center [525, 314] width 805 height 150
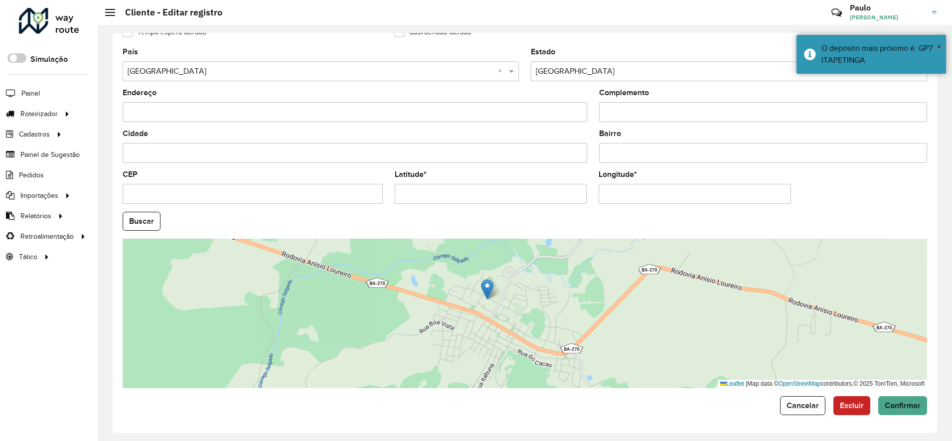
drag, startPoint x: 542, startPoint y: 291, endPoint x: 503, endPoint y: 281, distance: 41.2
click at [522, 274] on div "Leaflet | Map data © OpenStreetMap contributors,© 2025 TomTom, Microsoft" at bounding box center [525, 314] width 805 height 150
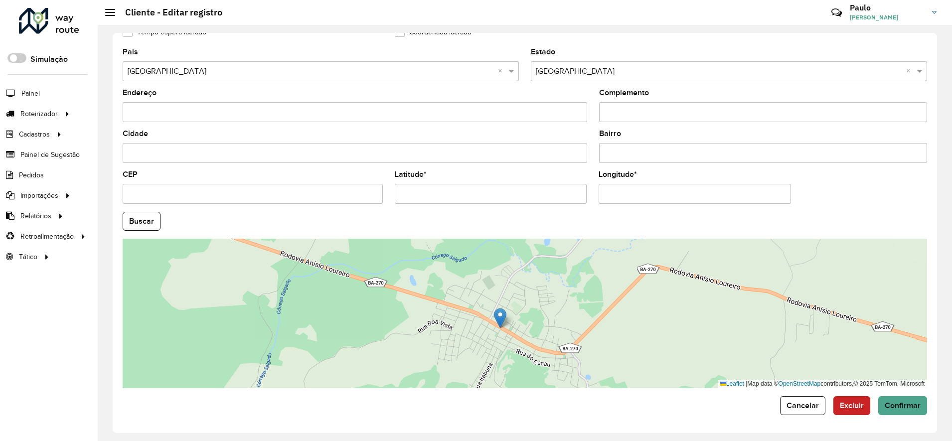
drag, startPoint x: 485, startPoint y: 286, endPoint x: 501, endPoint y: 315, distance: 33.0
click at [501, 315] on img at bounding box center [500, 318] width 12 height 20
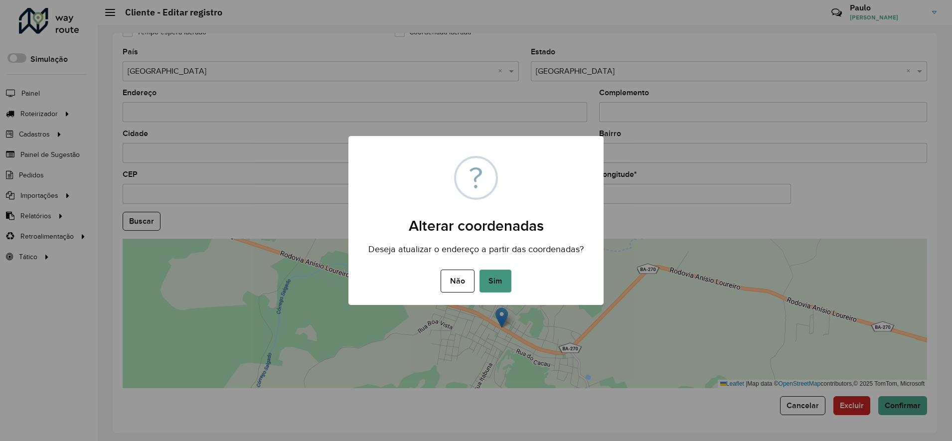
click at [494, 283] on button "Sim" at bounding box center [496, 281] width 32 height 23
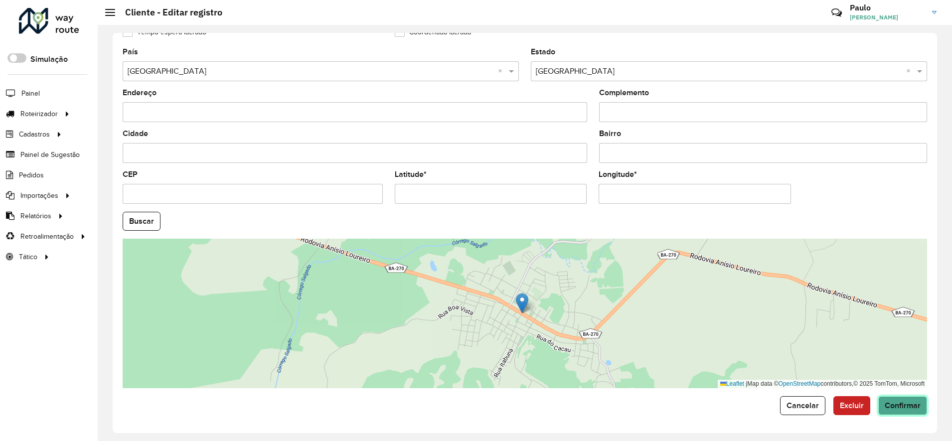
click at [903, 407] on span "Confirmar" at bounding box center [903, 405] width 36 height 8
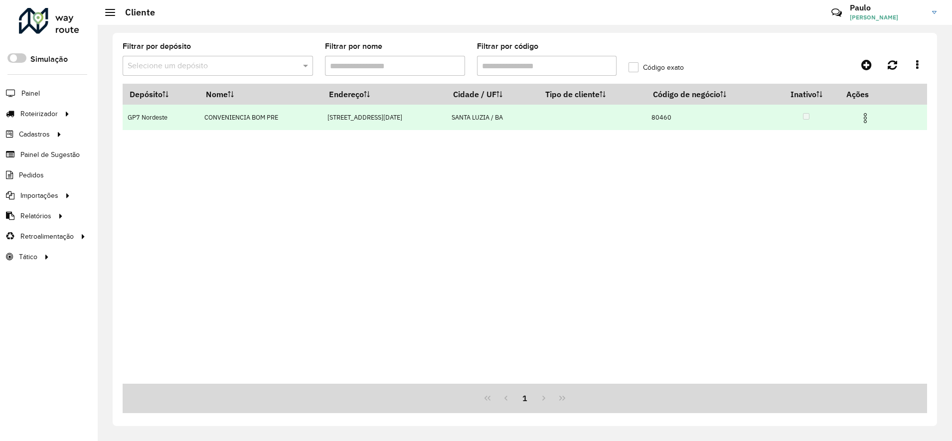
click at [866, 113] on img at bounding box center [865, 118] width 12 height 12
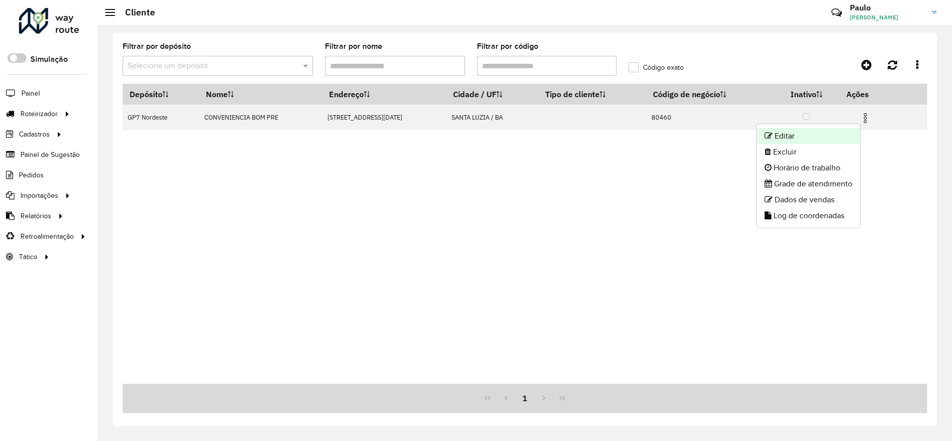
click at [787, 132] on li "Editar" at bounding box center [809, 136] width 104 height 16
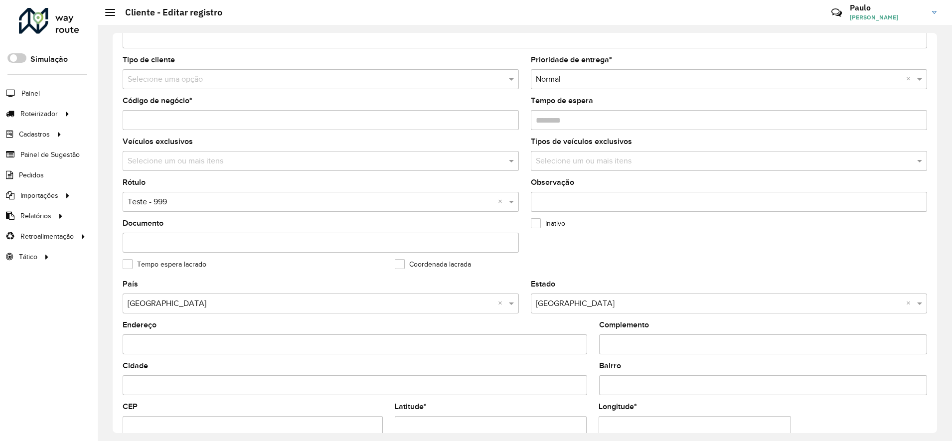
scroll to position [301, 0]
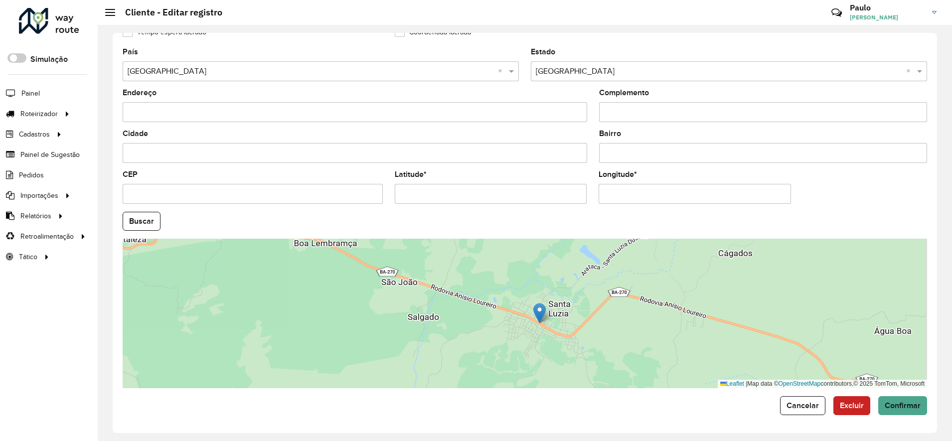
click at [623, 336] on div "Leaflet | Map data © OpenStreetMap contributors,© 2025 TomTom, Microsoft" at bounding box center [525, 314] width 805 height 150
